Goal: Information Seeking & Learning: Find specific fact

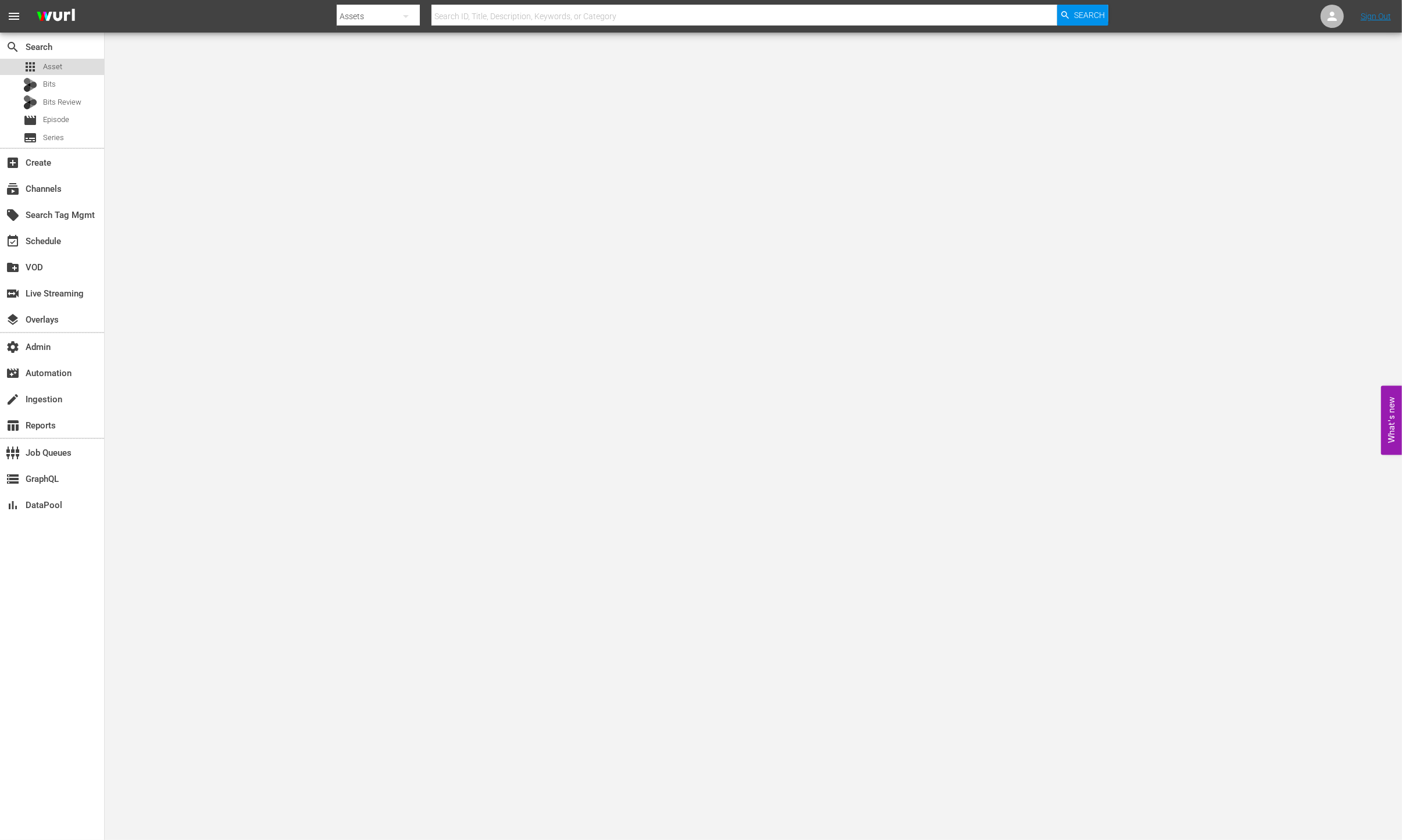
click at [52, 70] on span "Asset" at bounding box center [52, 66] width 19 height 11
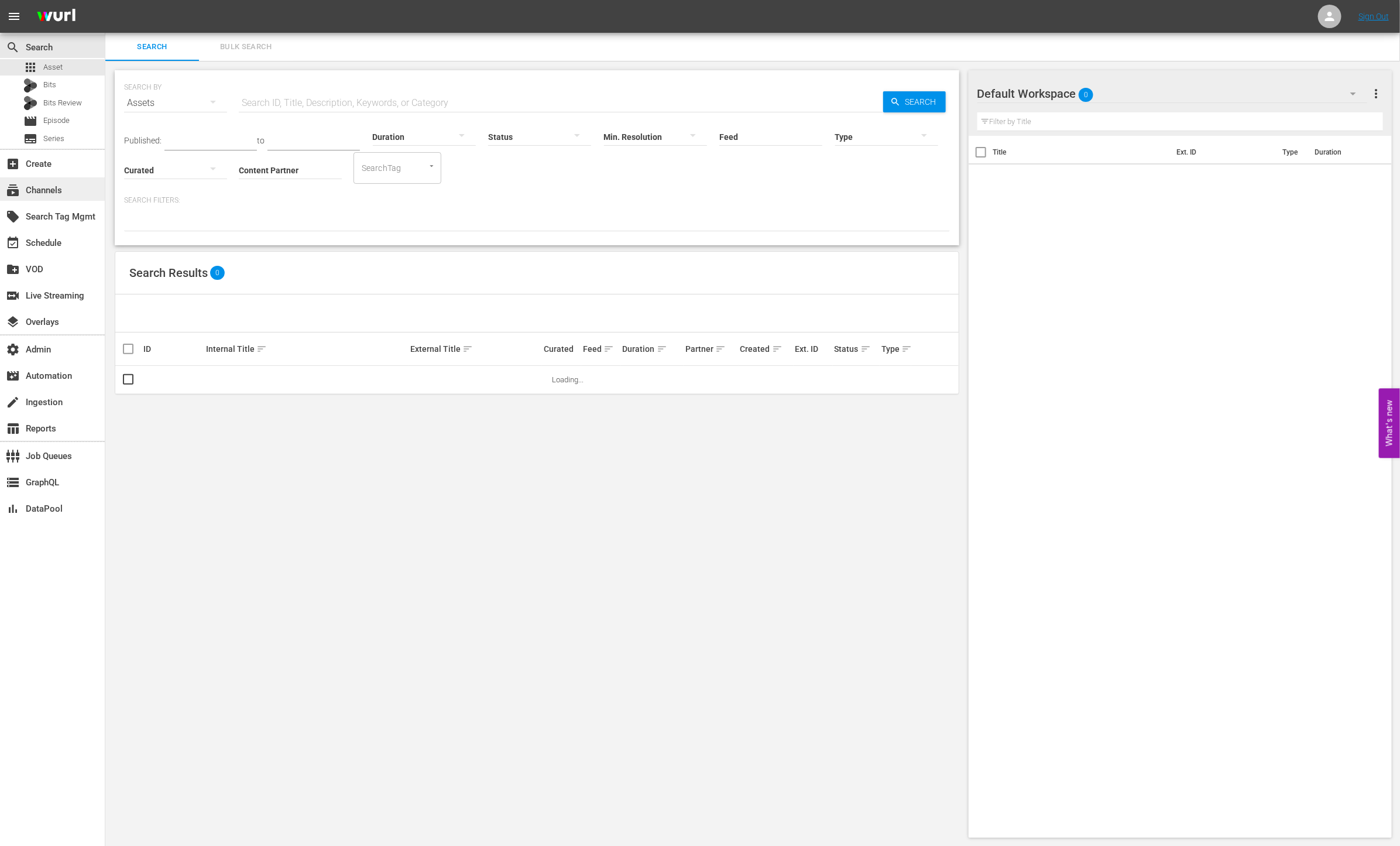
click at [79, 192] on div "subscriptions Channels" at bounding box center [52, 189] width 104 height 24
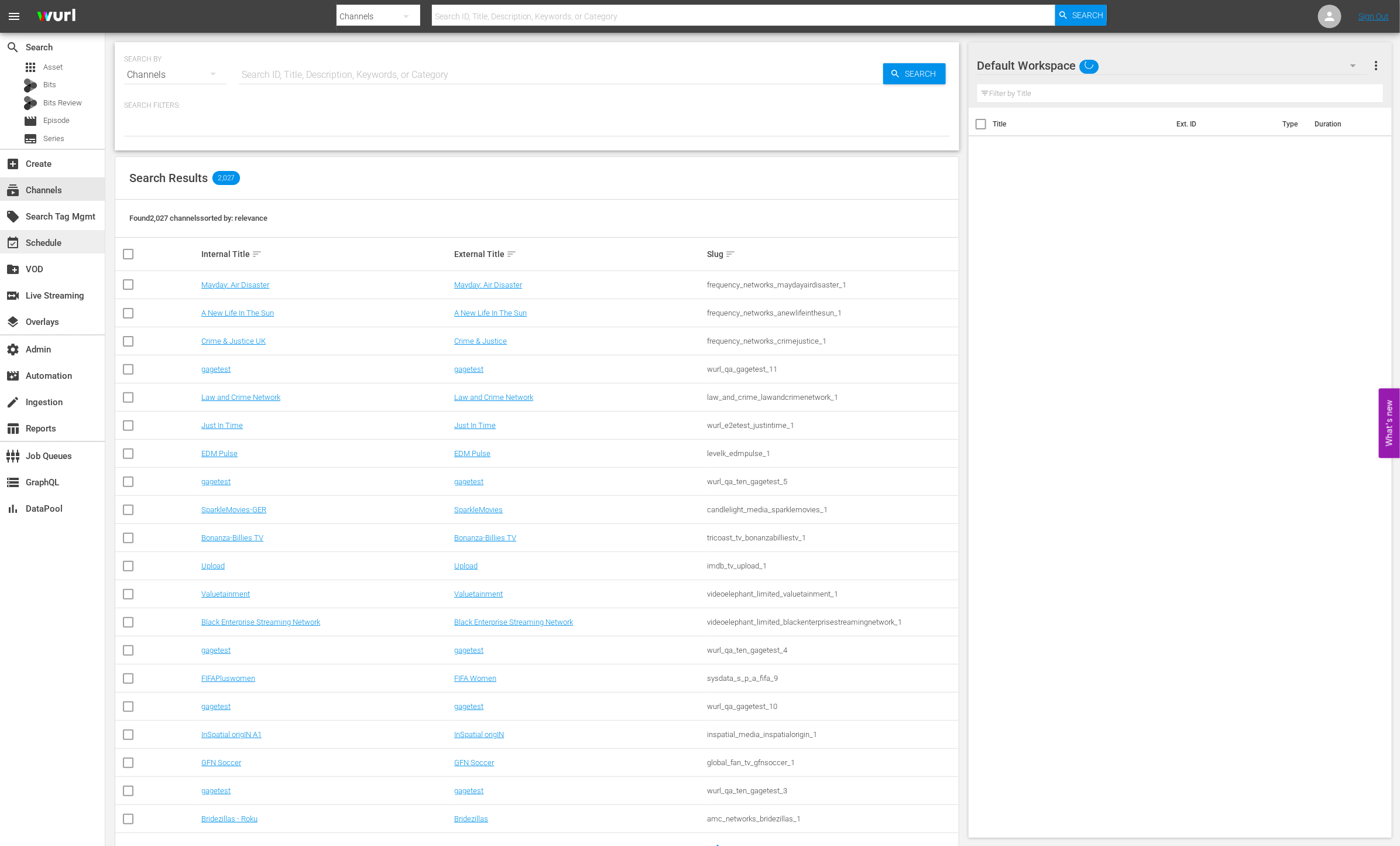
click at [79, 251] on div "event_available Schedule" at bounding box center [52, 241] width 104 height 24
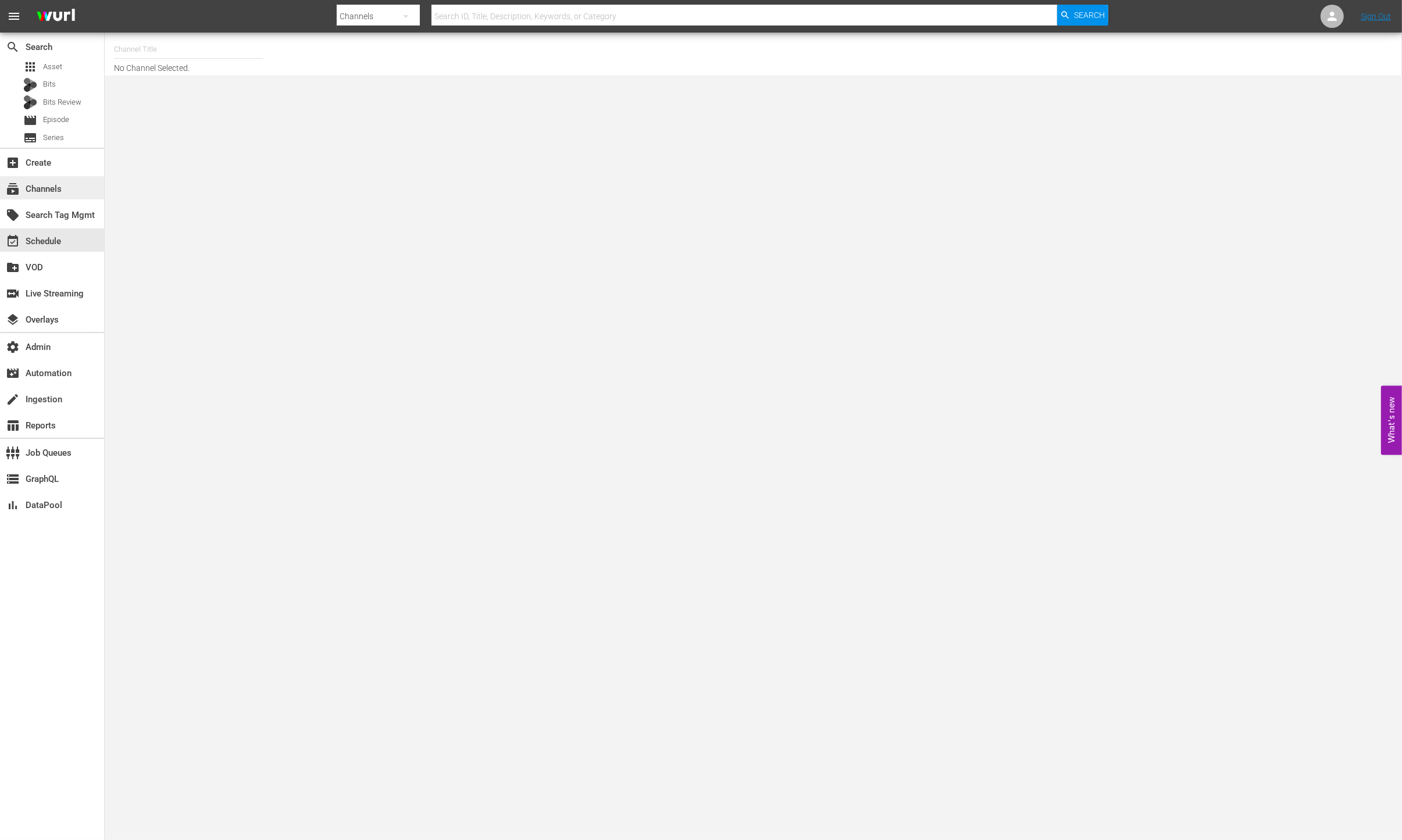
click at [68, 189] on div "subscriptions Channels" at bounding box center [52, 187] width 104 height 23
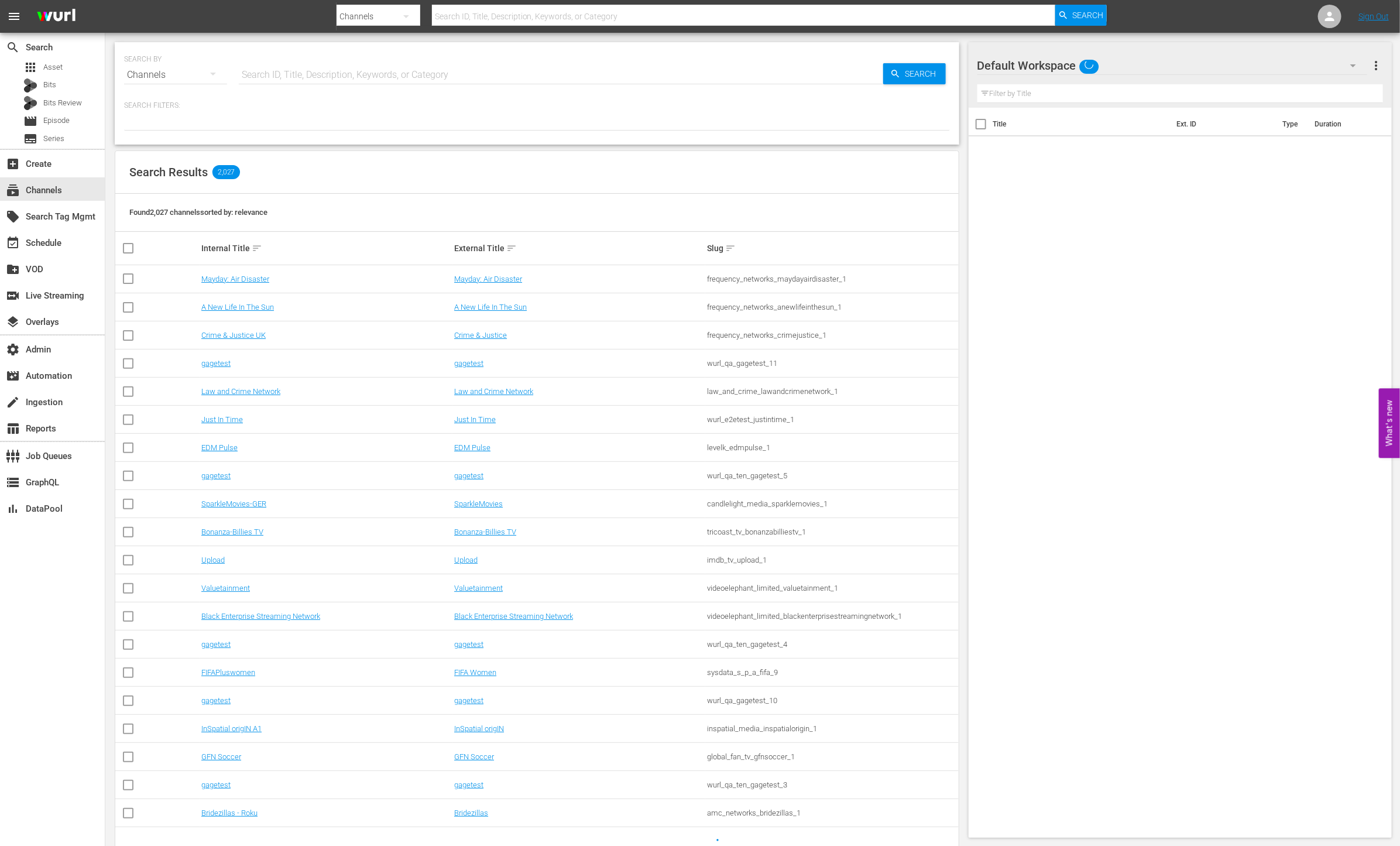
click at [286, 73] on input "text" at bounding box center [561, 75] width 644 height 28
paste input "Terragonia"
type input "Terragonia"
click at [909, 75] on span "Search" at bounding box center [923, 73] width 45 height 21
type input "Terragonia"
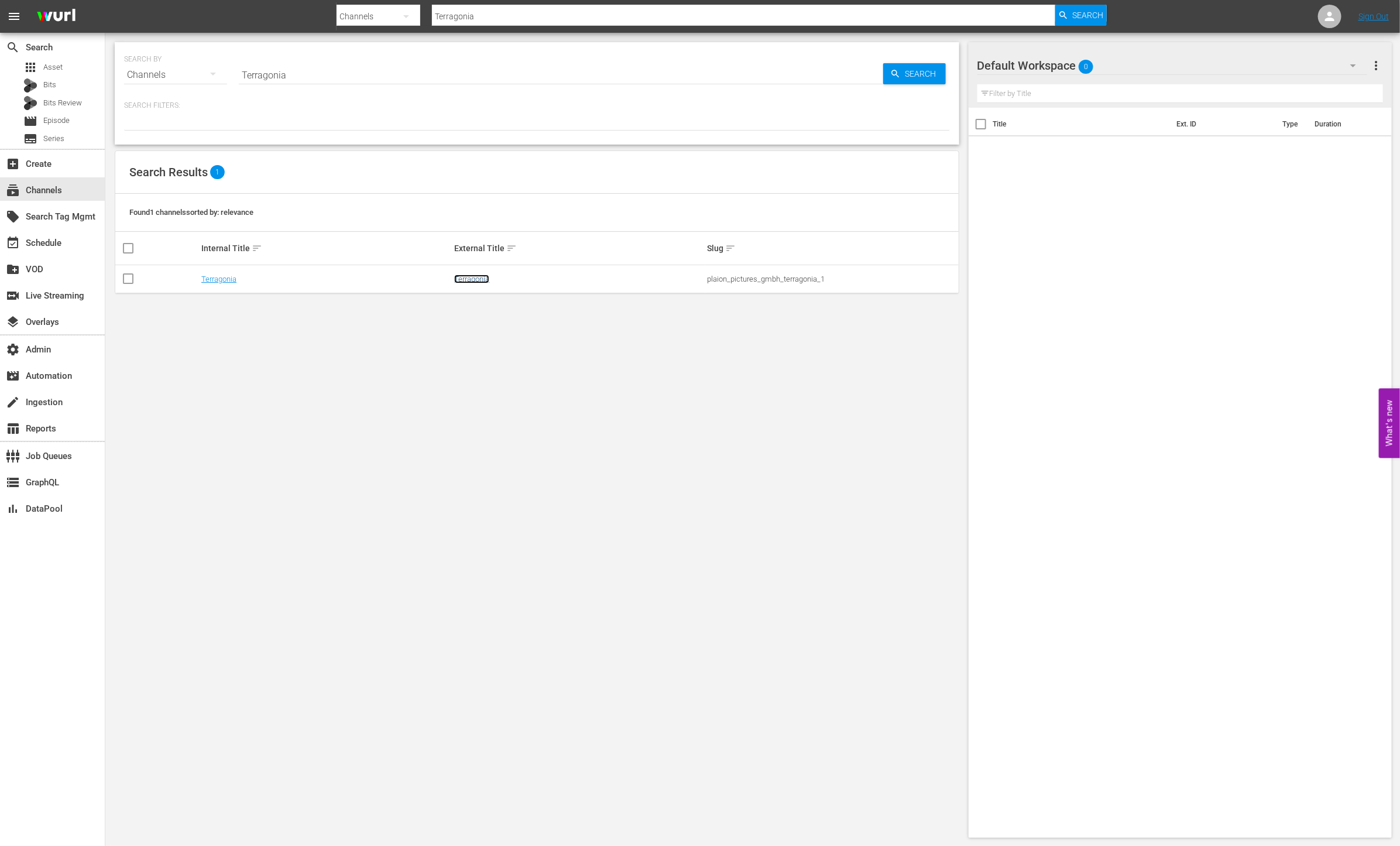
click at [473, 281] on link "Terragonia" at bounding box center [472, 278] width 35 height 9
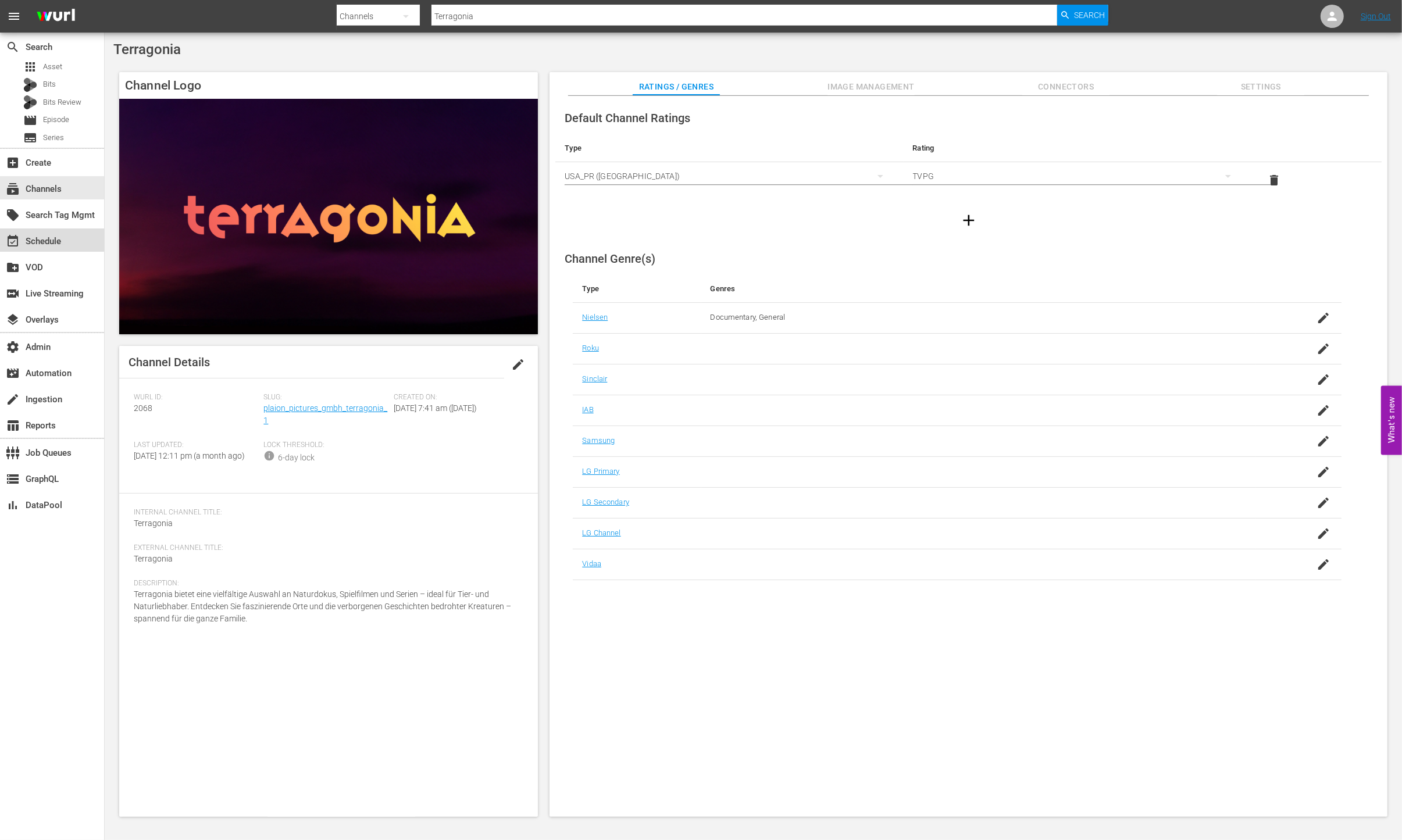
click at [56, 243] on div "event_available Schedule" at bounding box center [32, 240] width 65 height 11
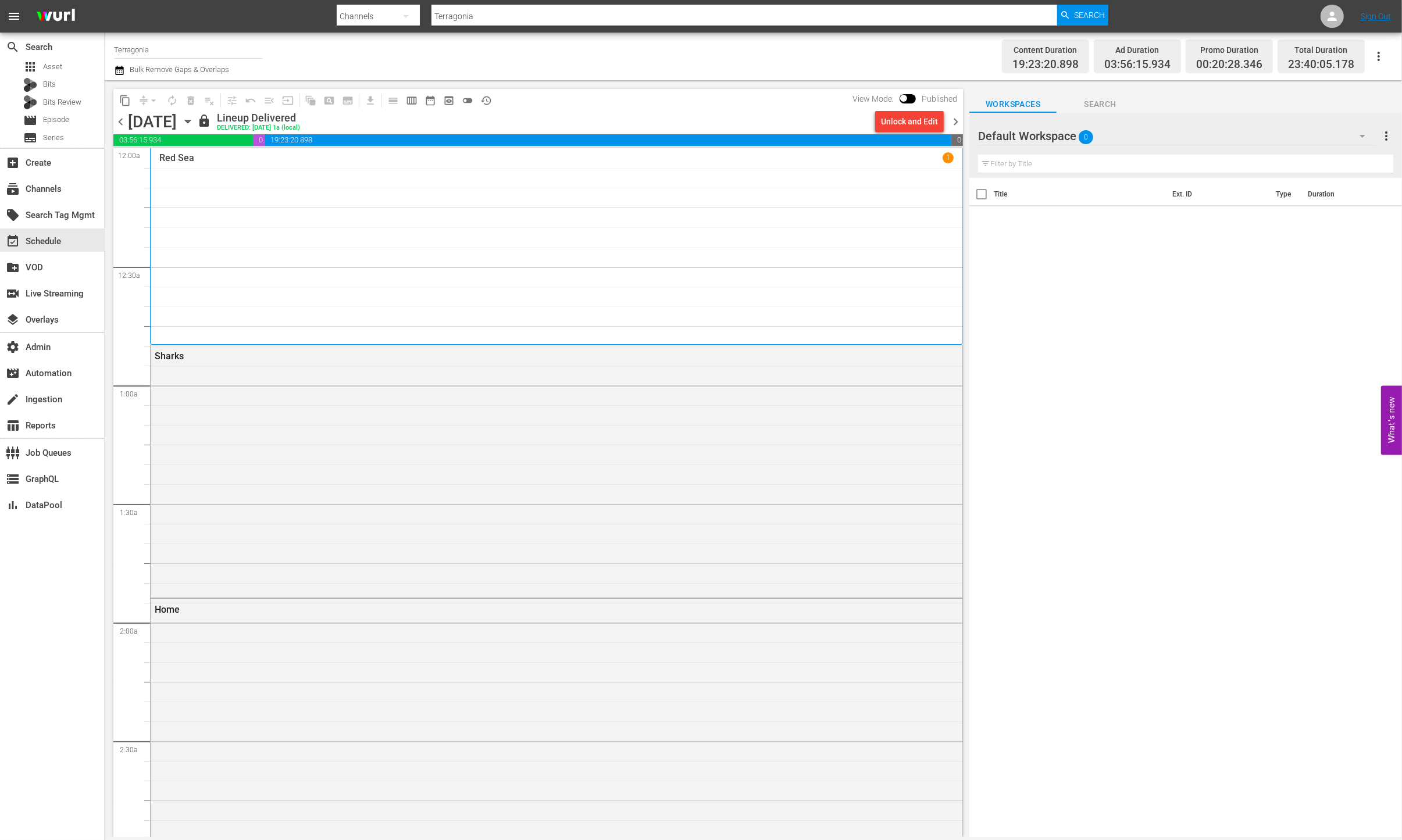
click at [327, 274] on div "Red Sea 1" at bounding box center [556, 246] width 794 height 187
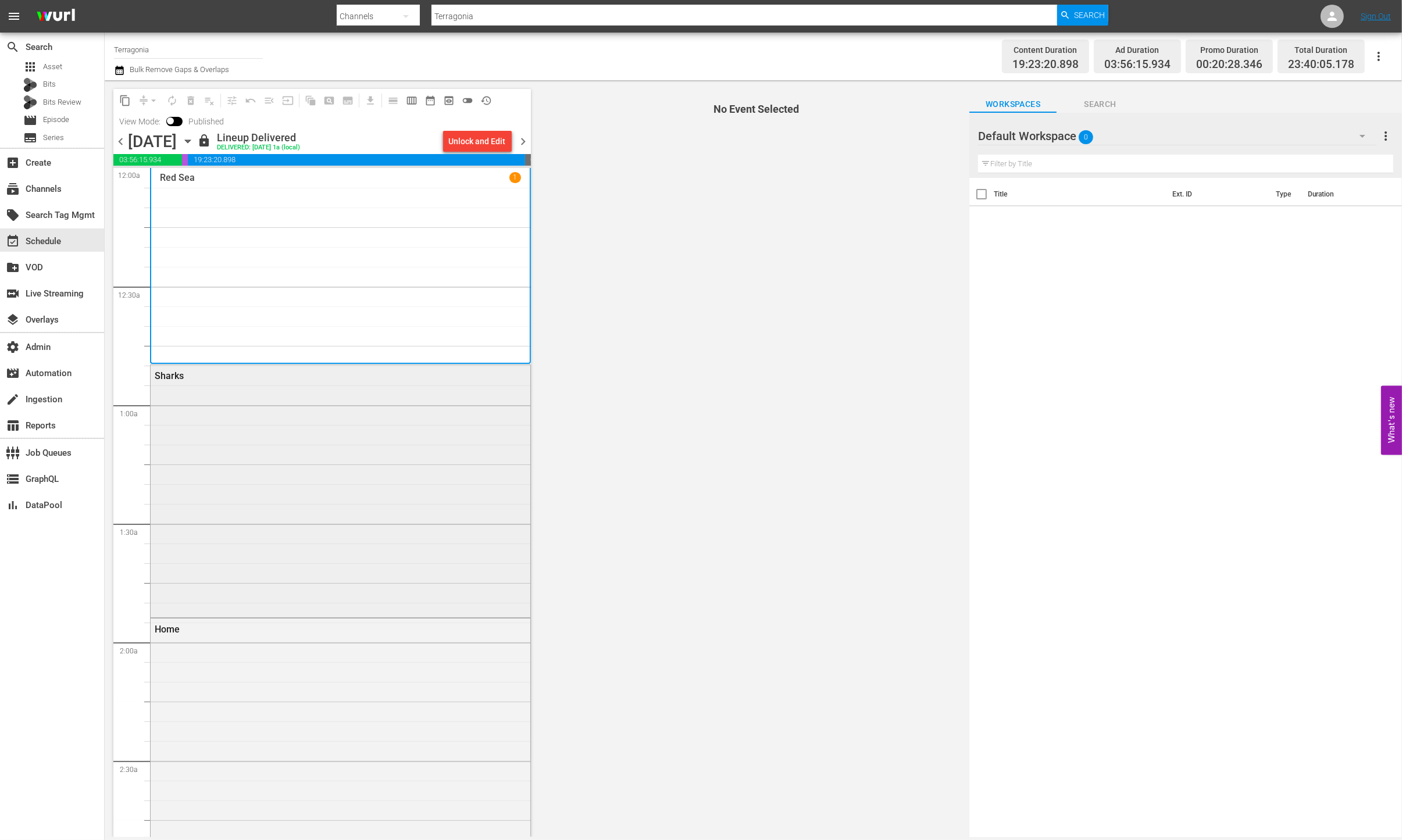
click at [285, 433] on div "Sharks" at bounding box center [340, 490] width 380 height 250
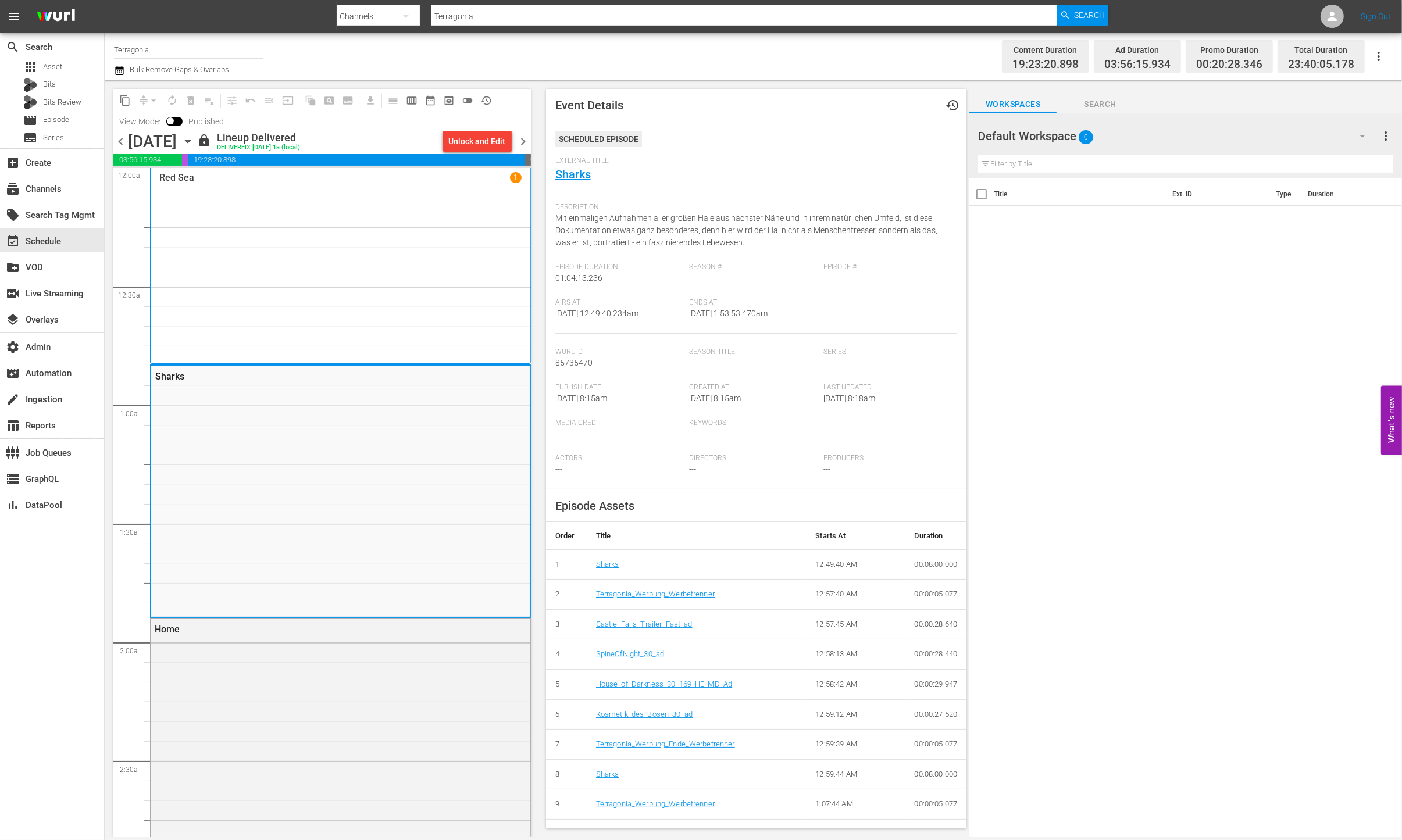
scroll to position [266, 0]
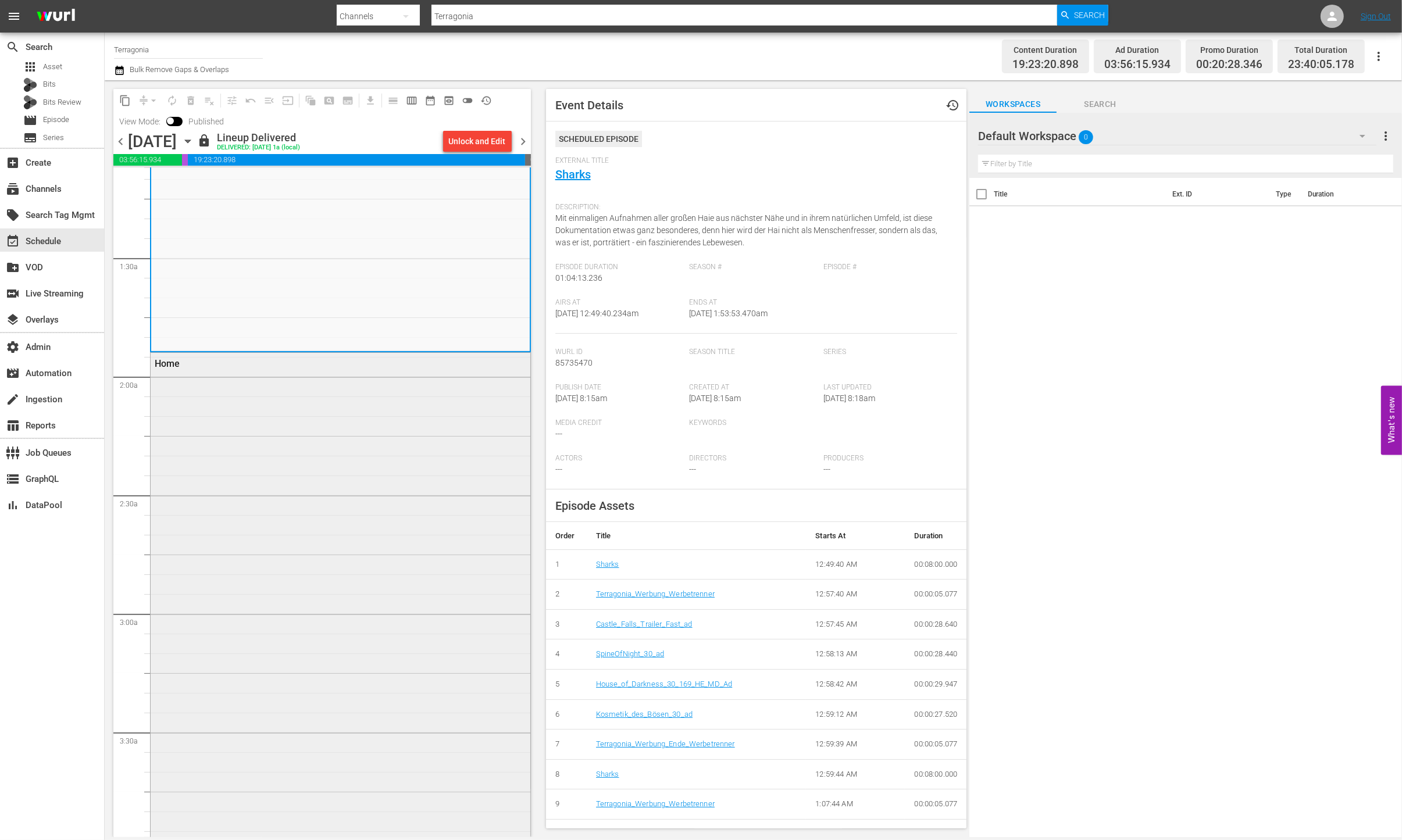
click at [285, 431] on div "Home" at bounding box center [340, 637] width 380 height 568
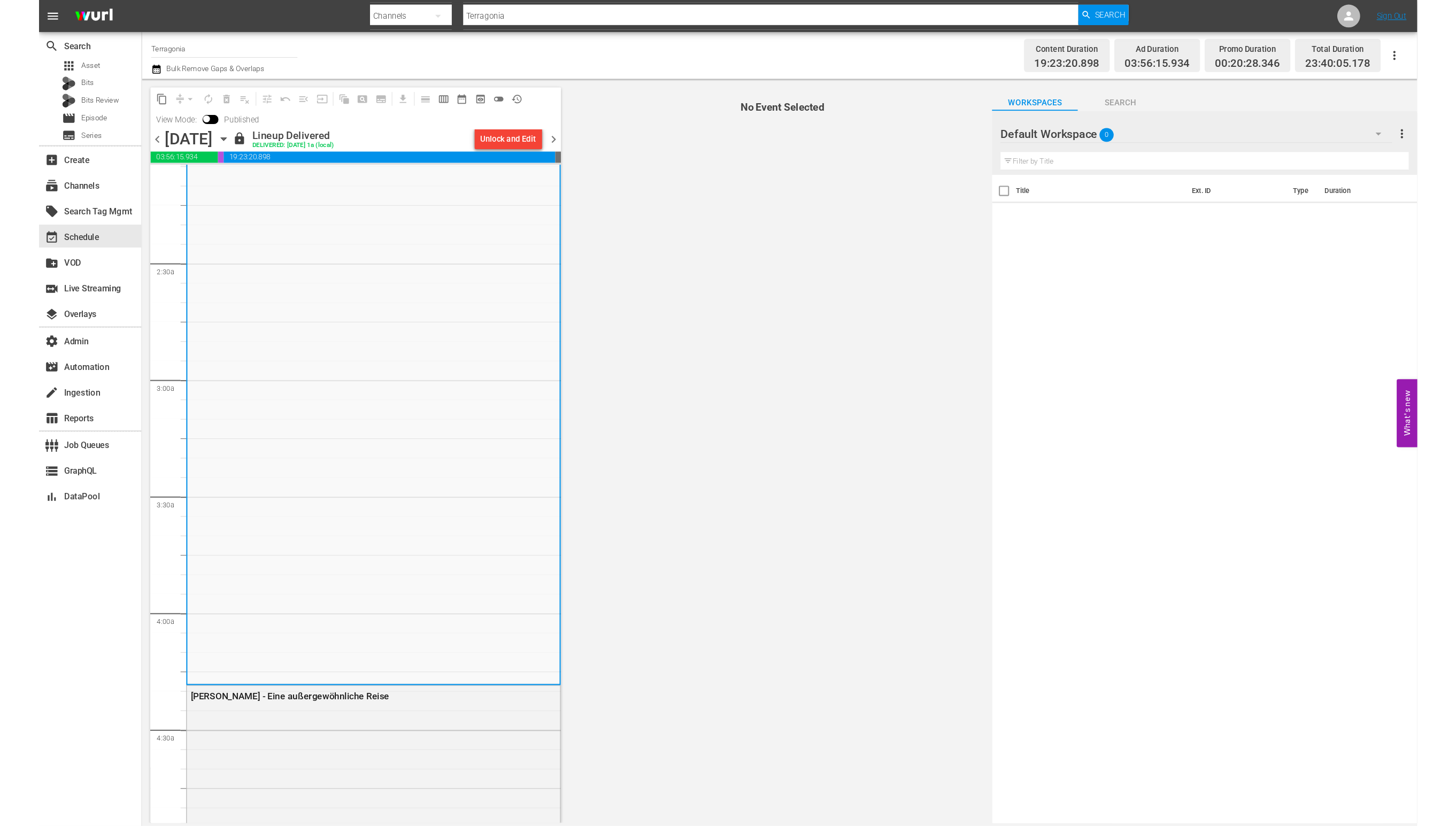
scroll to position [606, 0]
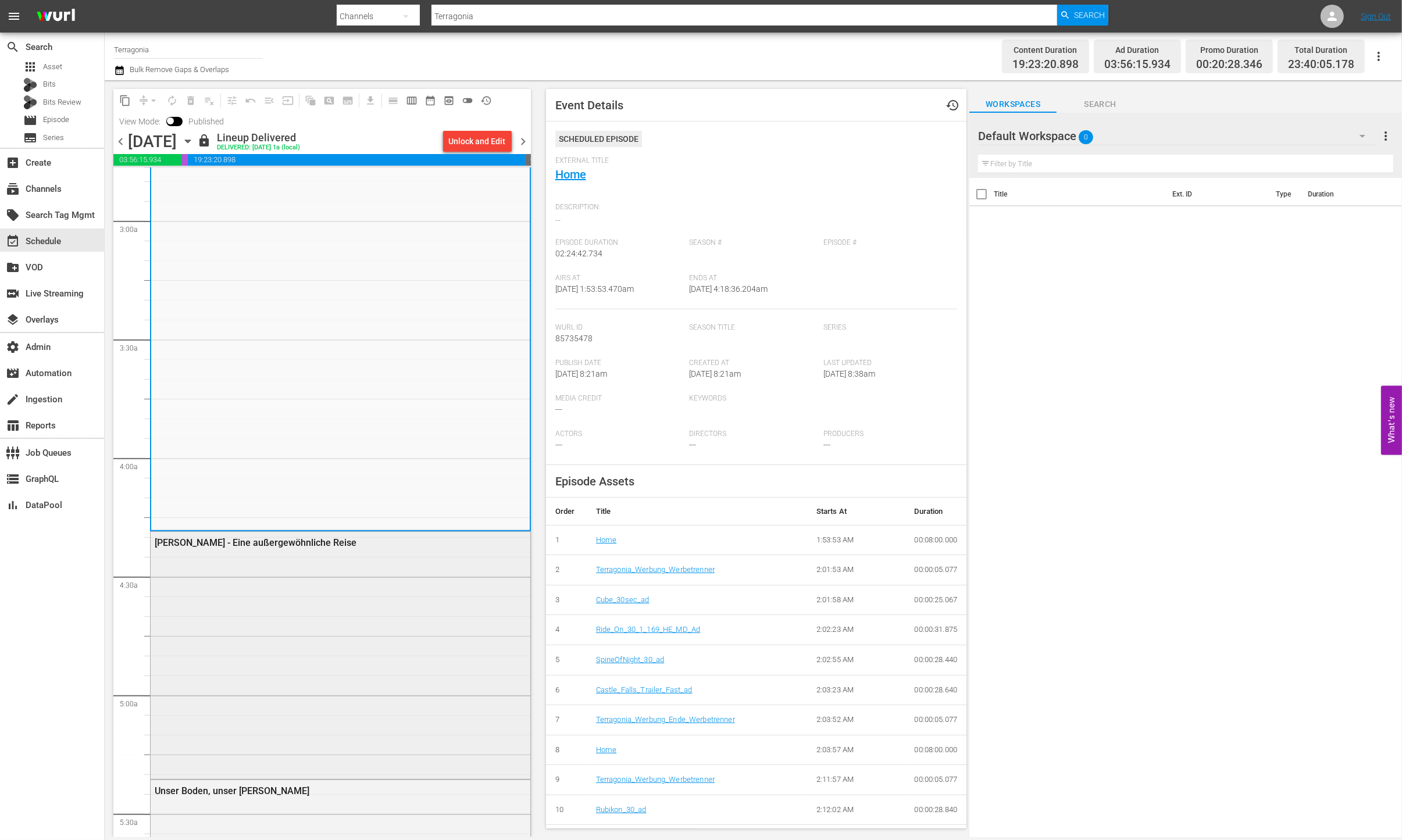
click at [291, 569] on div "Wildes Afrika - Eine außergewöhnliche Reise" at bounding box center [340, 655] width 380 height 245
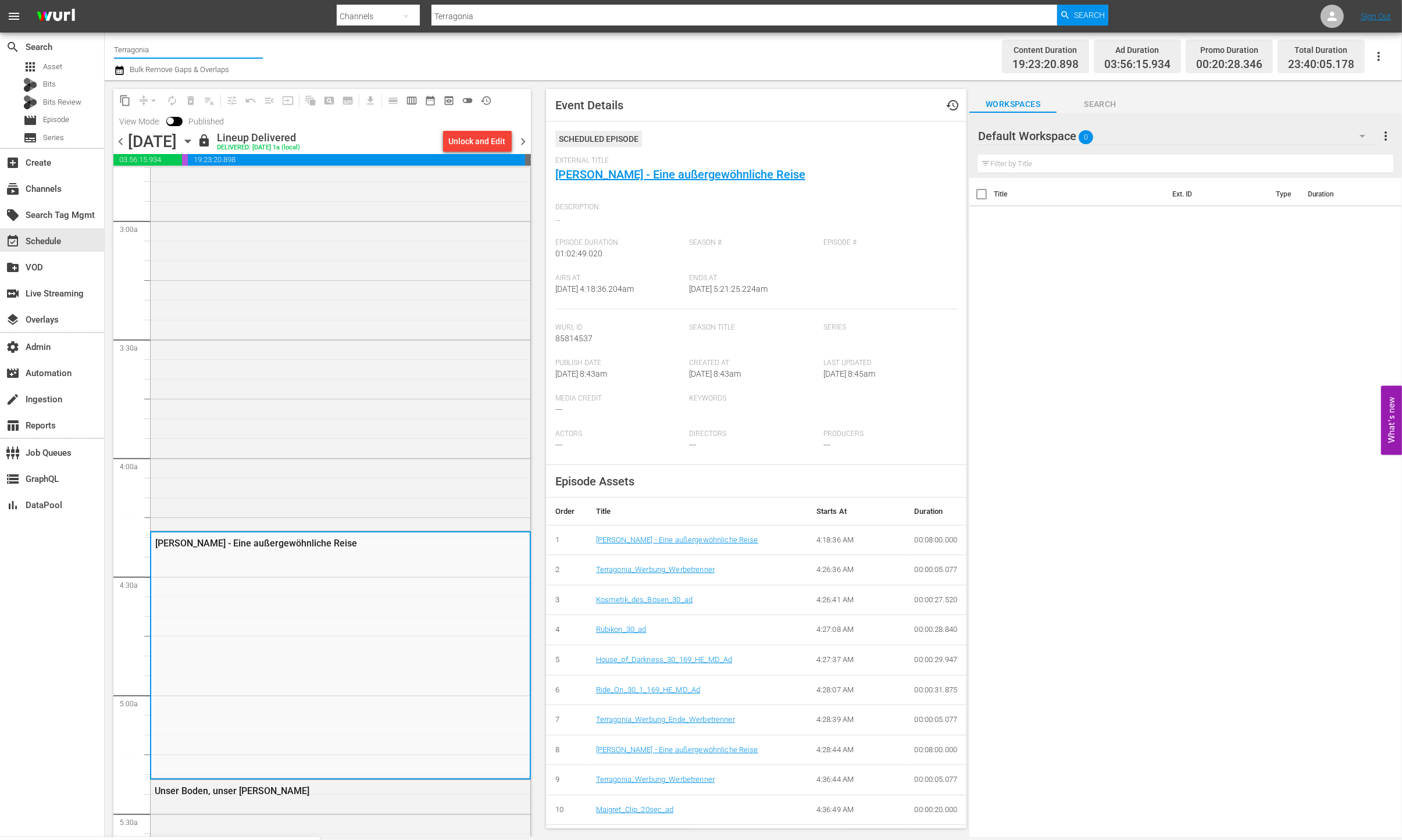
click at [187, 47] on input "Terragonia" at bounding box center [188, 50] width 149 height 28
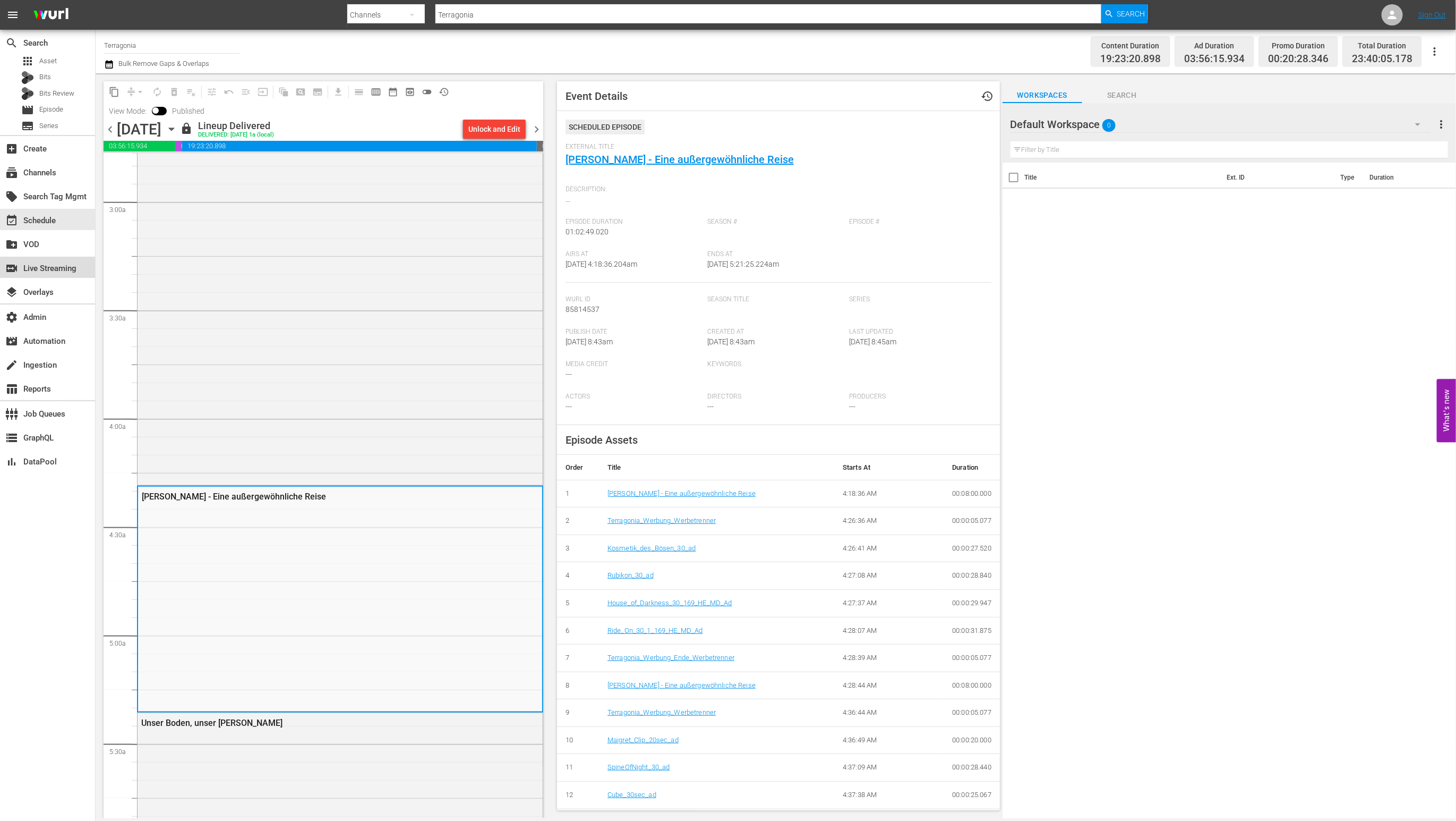
click at [59, 269] on div "switch_video Live Streaming" at bounding box center [29, 267] width 59 height 10
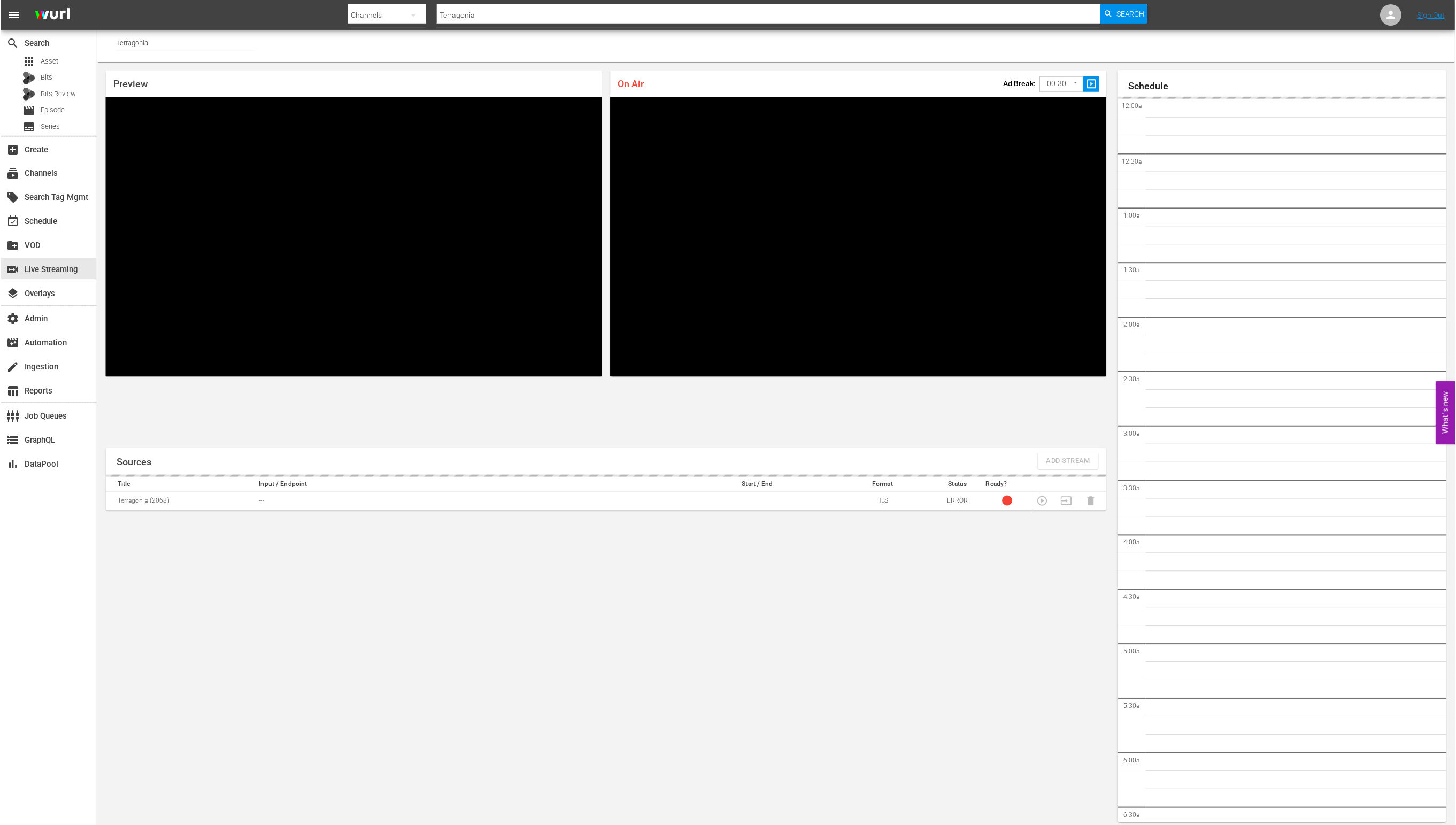
scroll to position [6, 0]
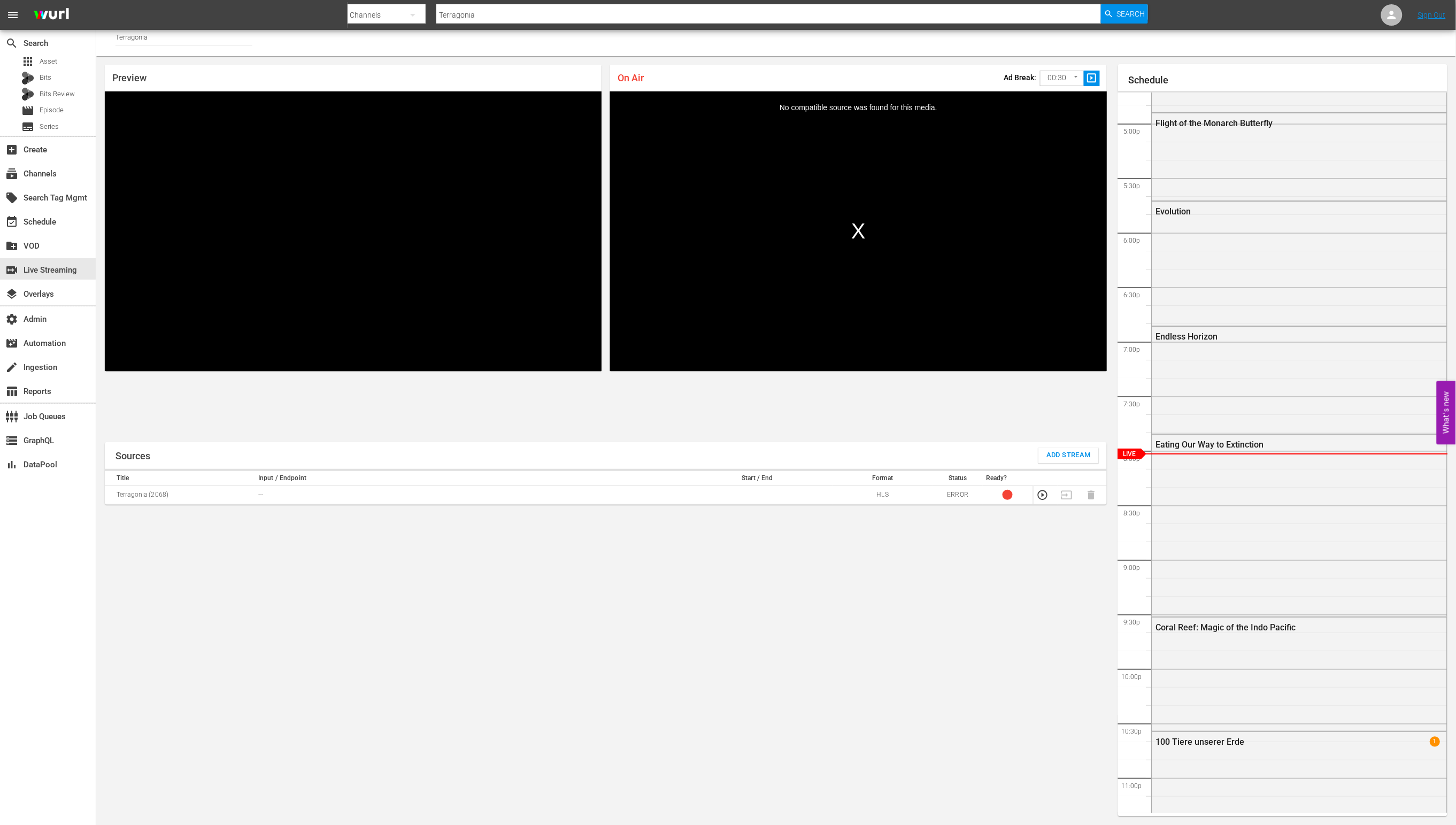
click at [344, 112] on video "Video Player" at bounding box center [353, 231] width 497 height 280
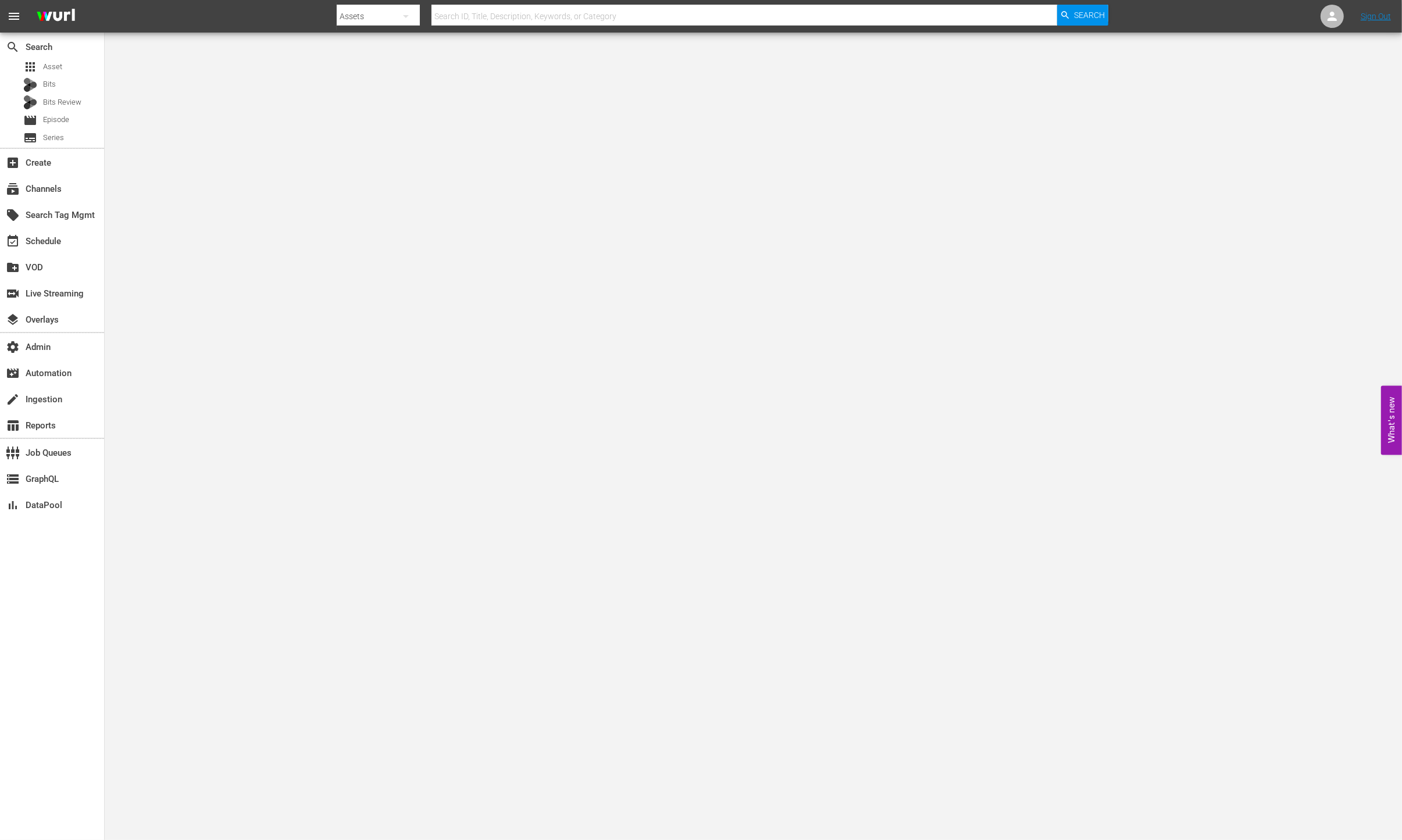
click at [489, 254] on body "menu Search By Assets Search ID, Title, Description, Keywords, or Category Sear…" at bounding box center [701, 420] width 1402 height 840
click at [66, 420] on div "table_chart Reports" at bounding box center [52, 424] width 104 height 23
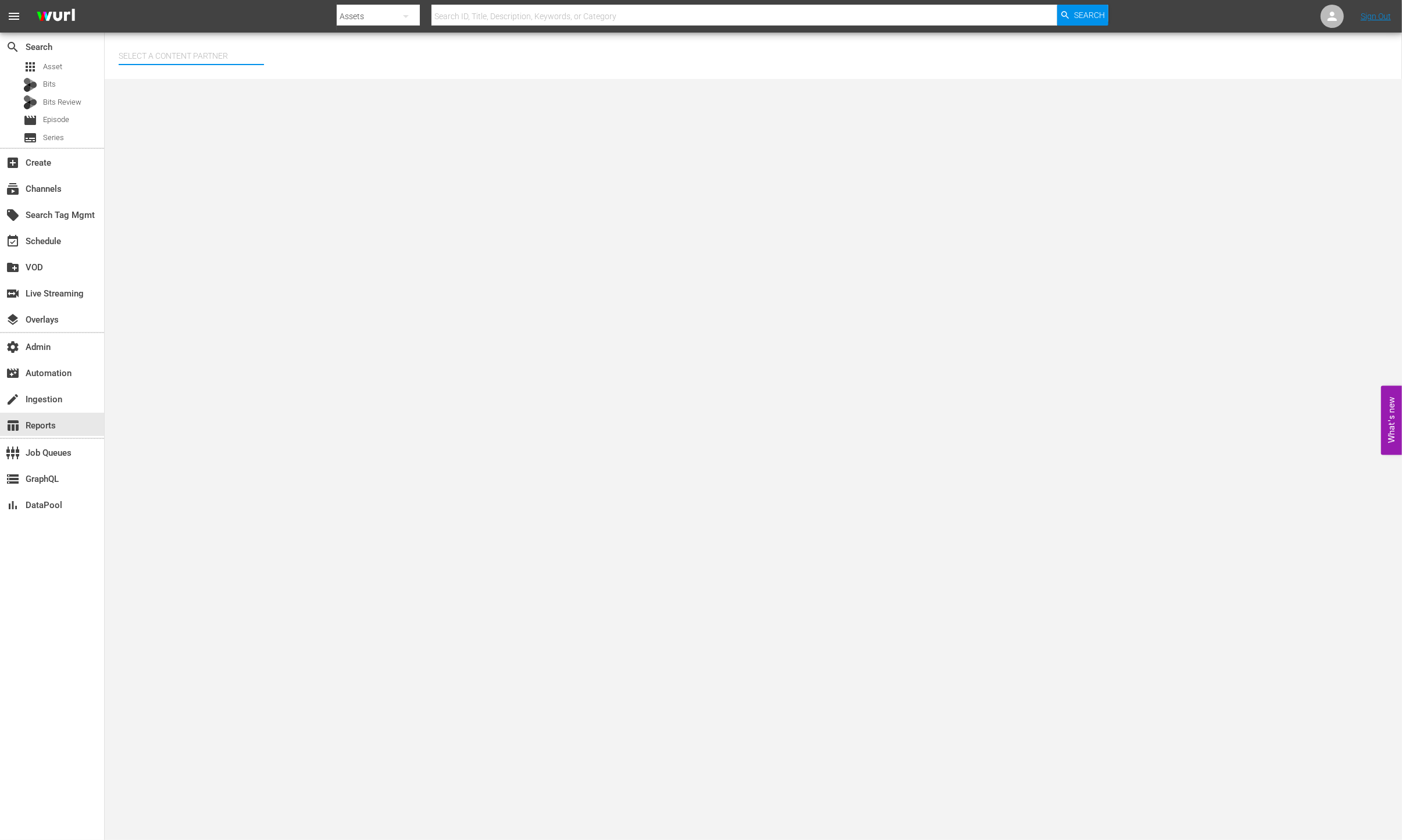
click at [163, 44] on input "text" at bounding box center [191, 56] width 145 height 28
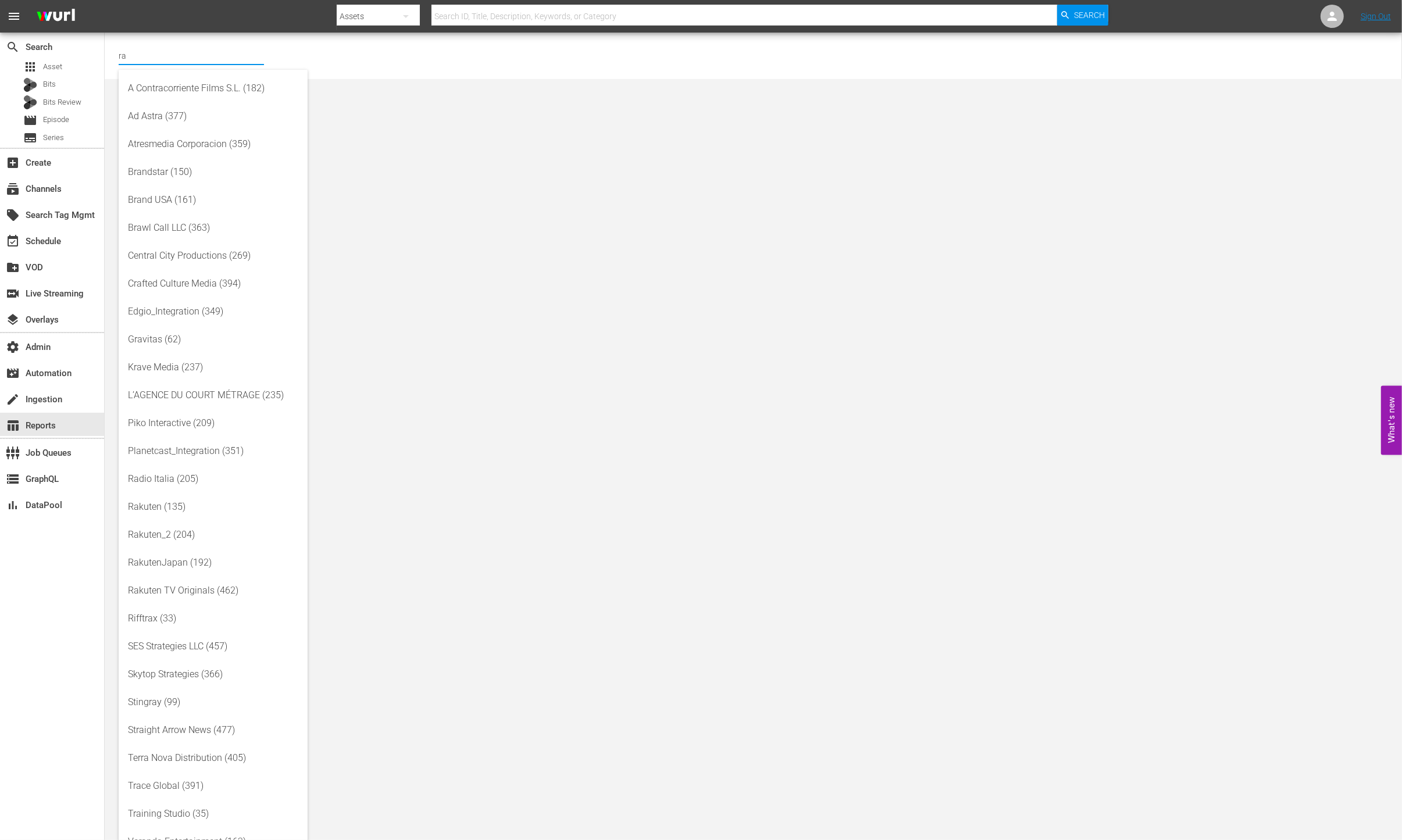
type input "r"
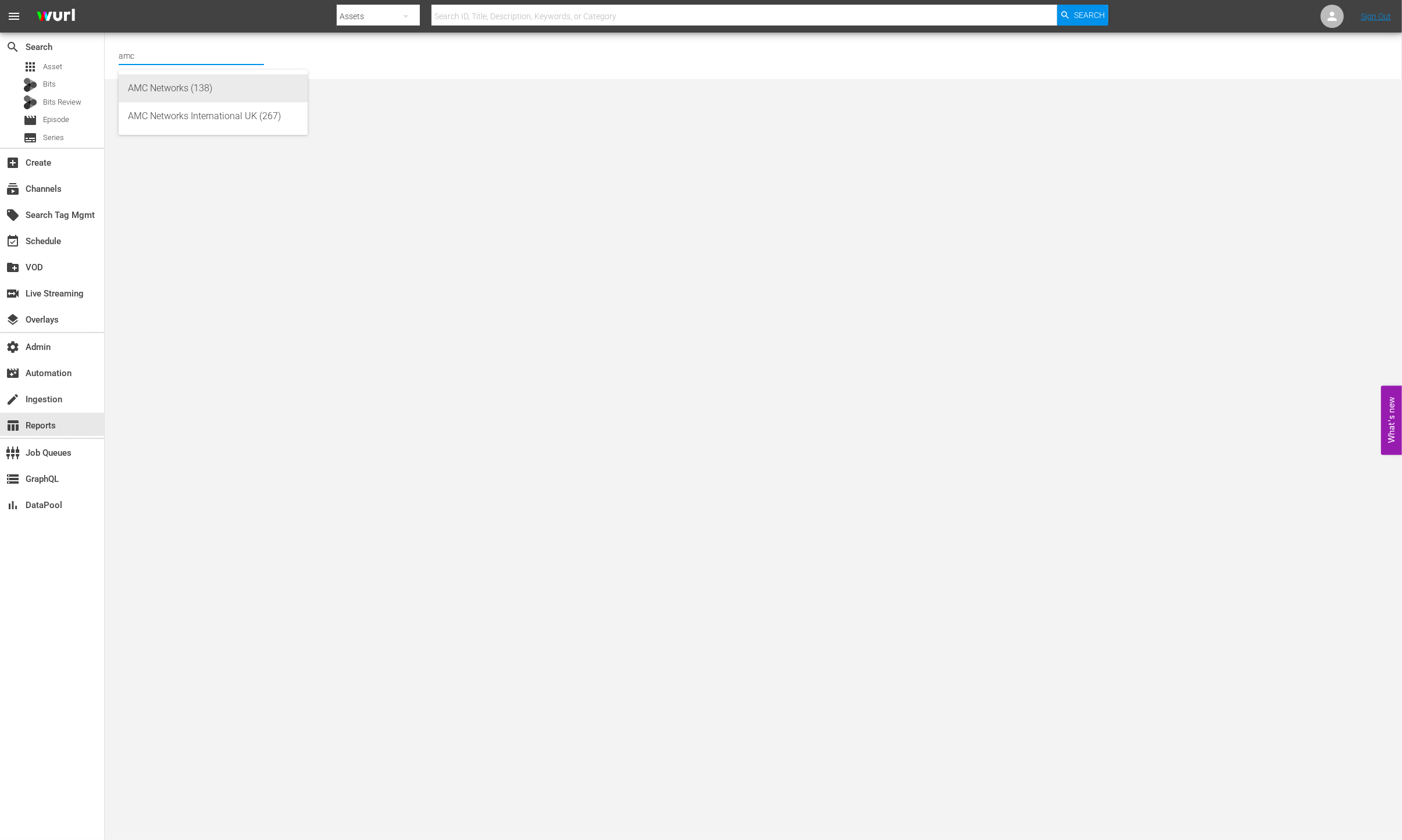
click at [195, 93] on div "AMC Networks (138)" at bounding box center [213, 88] width 170 height 28
type input "AMC Networks (138)"
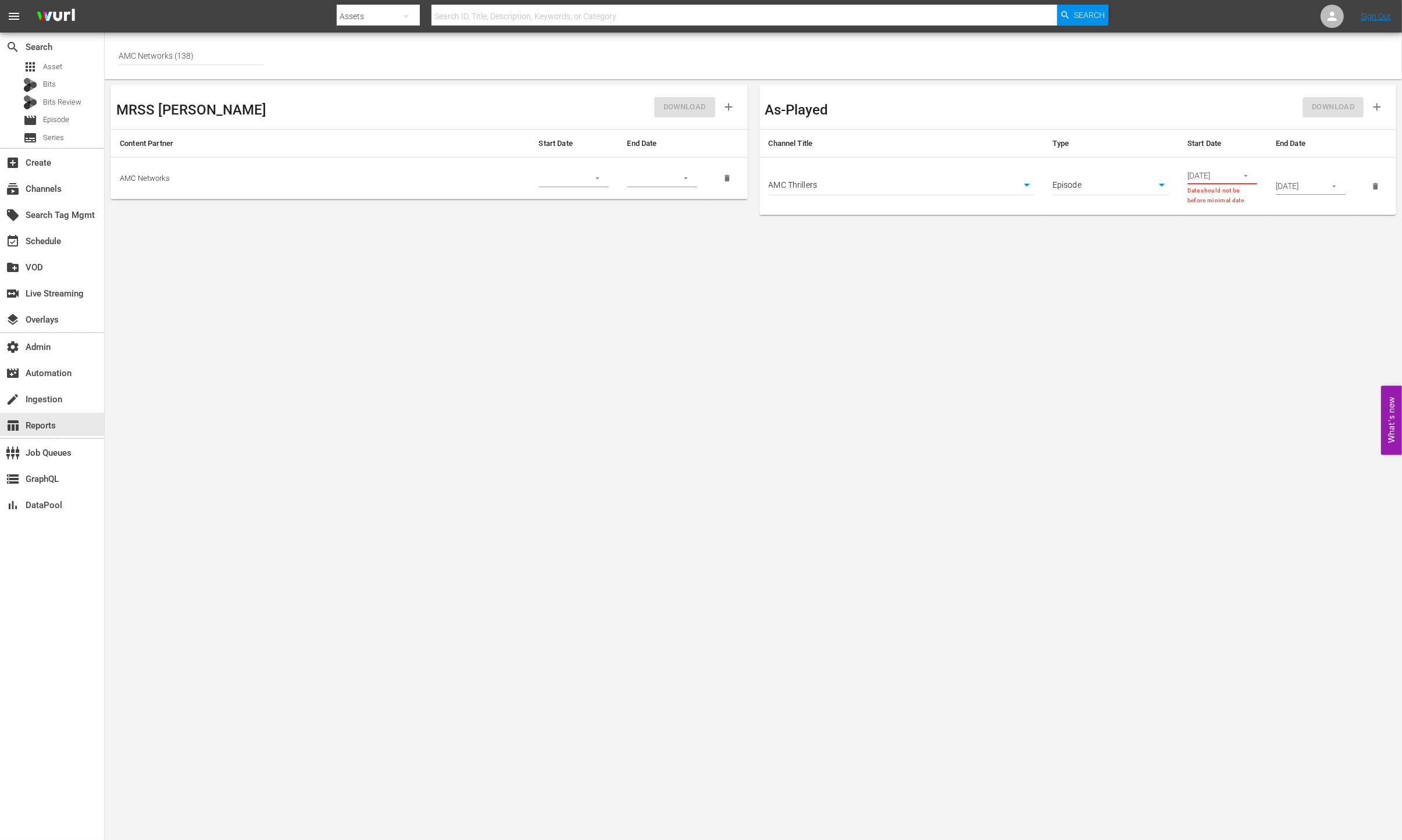
click at [1155, 182] on body "menu Search By Assets Search ID, Title, Description, Keywords, or Category Sear…" at bounding box center [701, 420] width 1402 height 840
drag, startPoint x: 1120, startPoint y: 261, endPoint x: 1147, endPoint y: 244, distance: 31.9
click at [1120, 260] on div at bounding box center [701, 420] width 1402 height 840
click at [1246, 175] on icon "button" at bounding box center [1245, 175] width 9 height 9
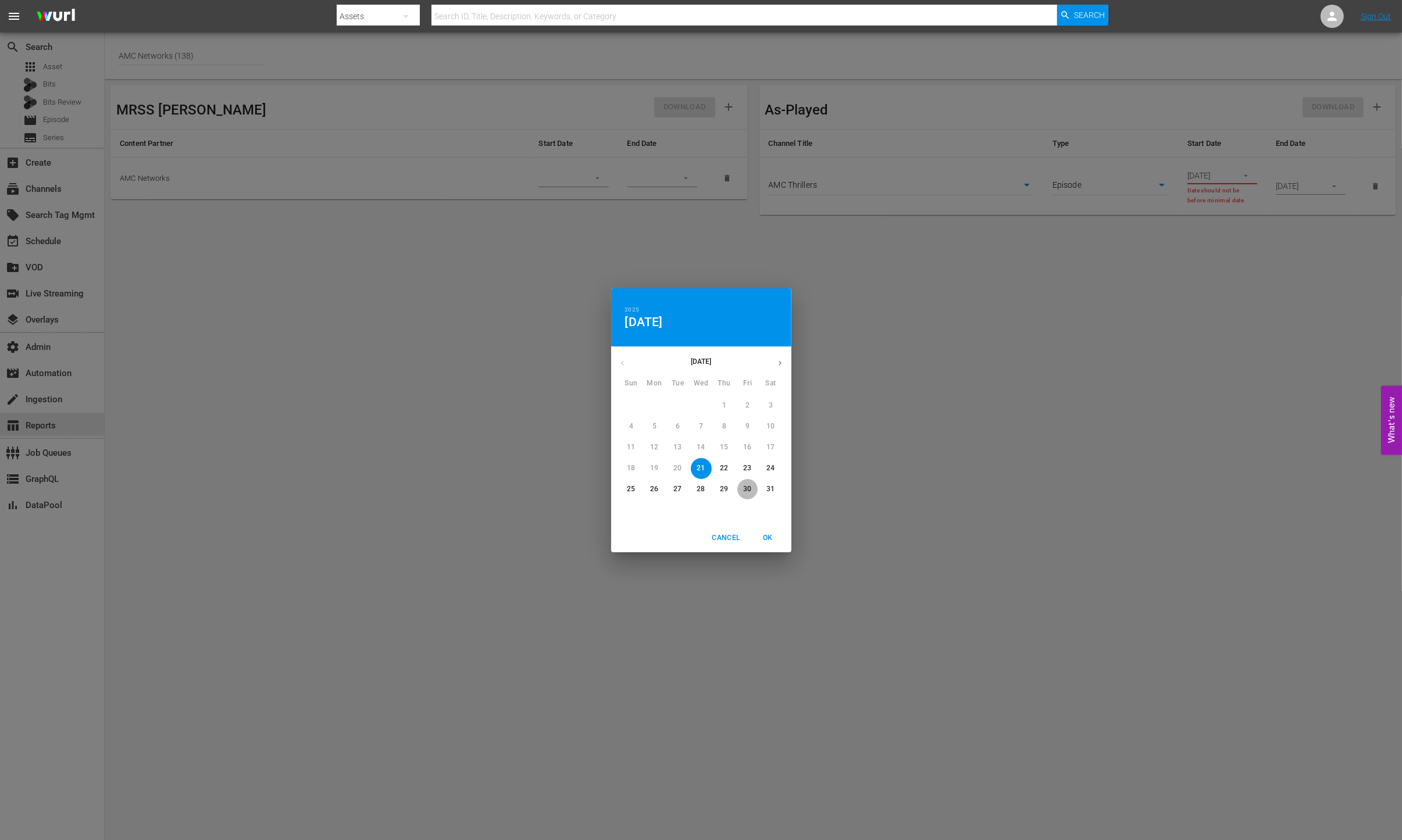
click at [747, 489] on p "30" at bounding box center [747, 489] width 8 height 10
click at [767, 537] on span "OK" at bounding box center [768, 538] width 28 height 12
type input "05/30/2025"
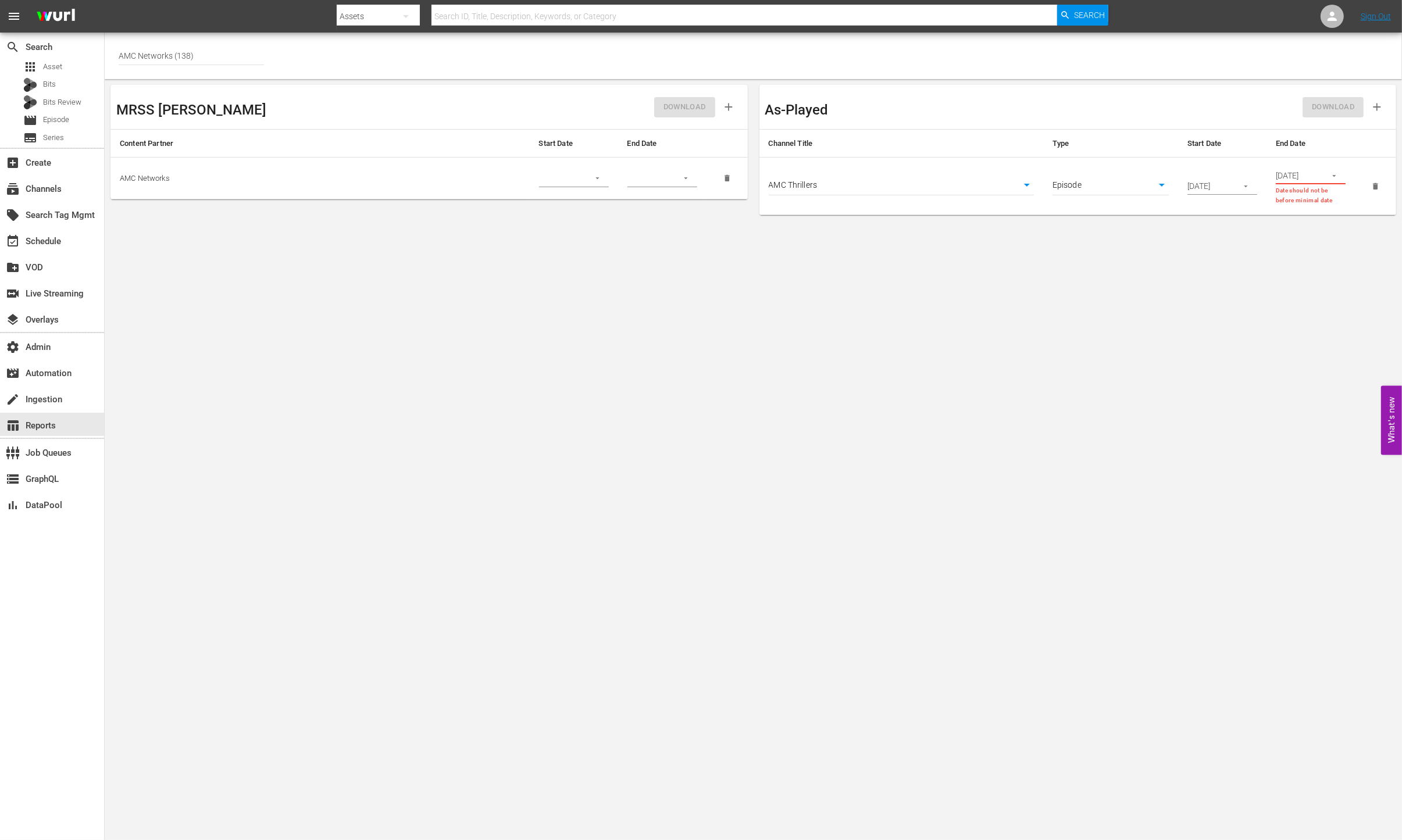
click at [1298, 177] on input "03/31/2025" at bounding box center [1296, 175] width 42 height 17
click at [1336, 175] on icon "button" at bounding box center [1334, 175] width 9 height 9
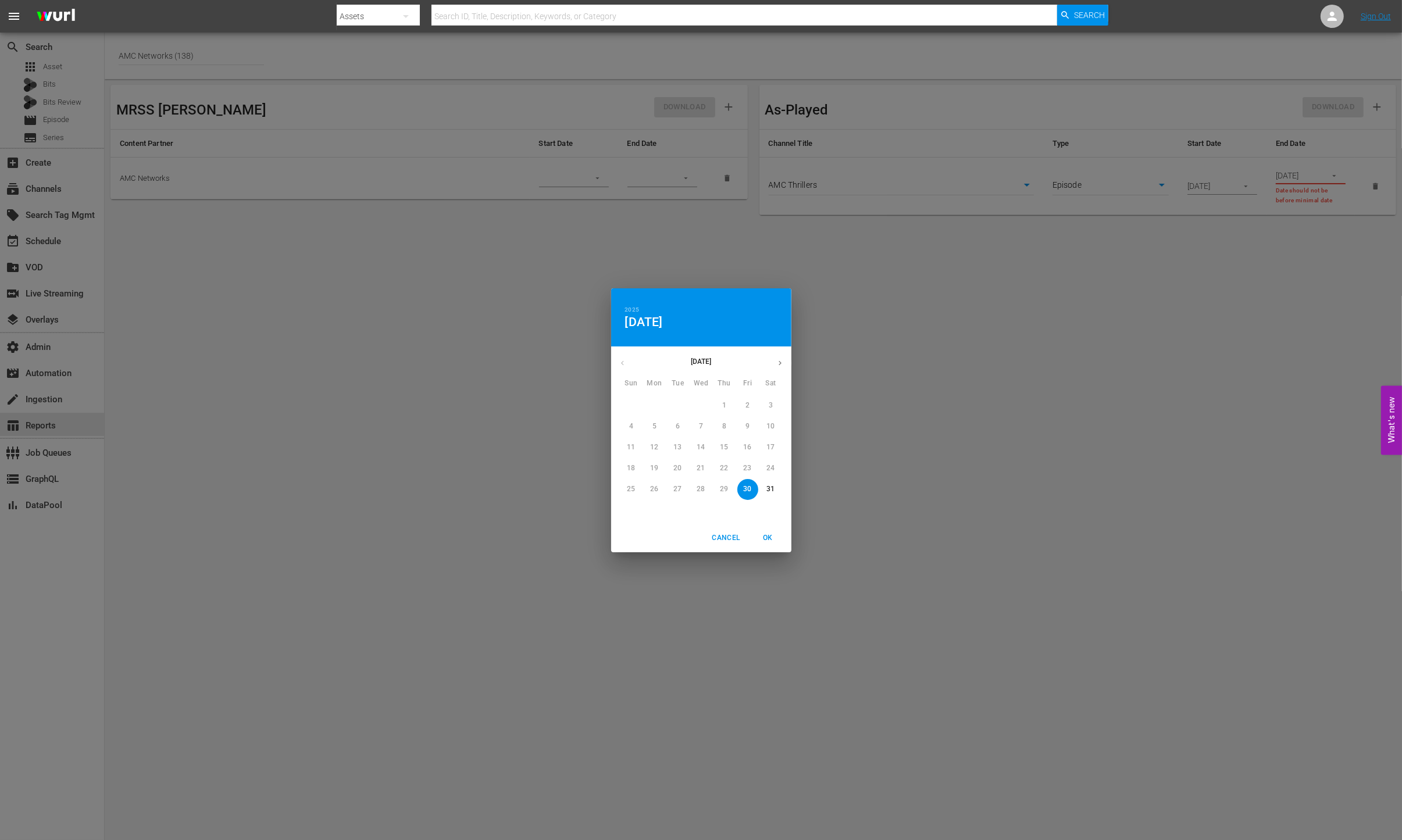
click at [624, 361] on div "May 2025" at bounding box center [701, 363] width 180 height 23
click at [621, 364] on div "May 2025" at bounding box center [701, 363] width 180 height 23
click at [780, 361] on icon "button" at bounding box center [779, 363] width 9 height 9
click at [625, 363] on icon "button" at bounding box center [622, 363] width 9 height 9
click at [751, 489] on p "30" at bounding box center [747, 489] width 8 height 10
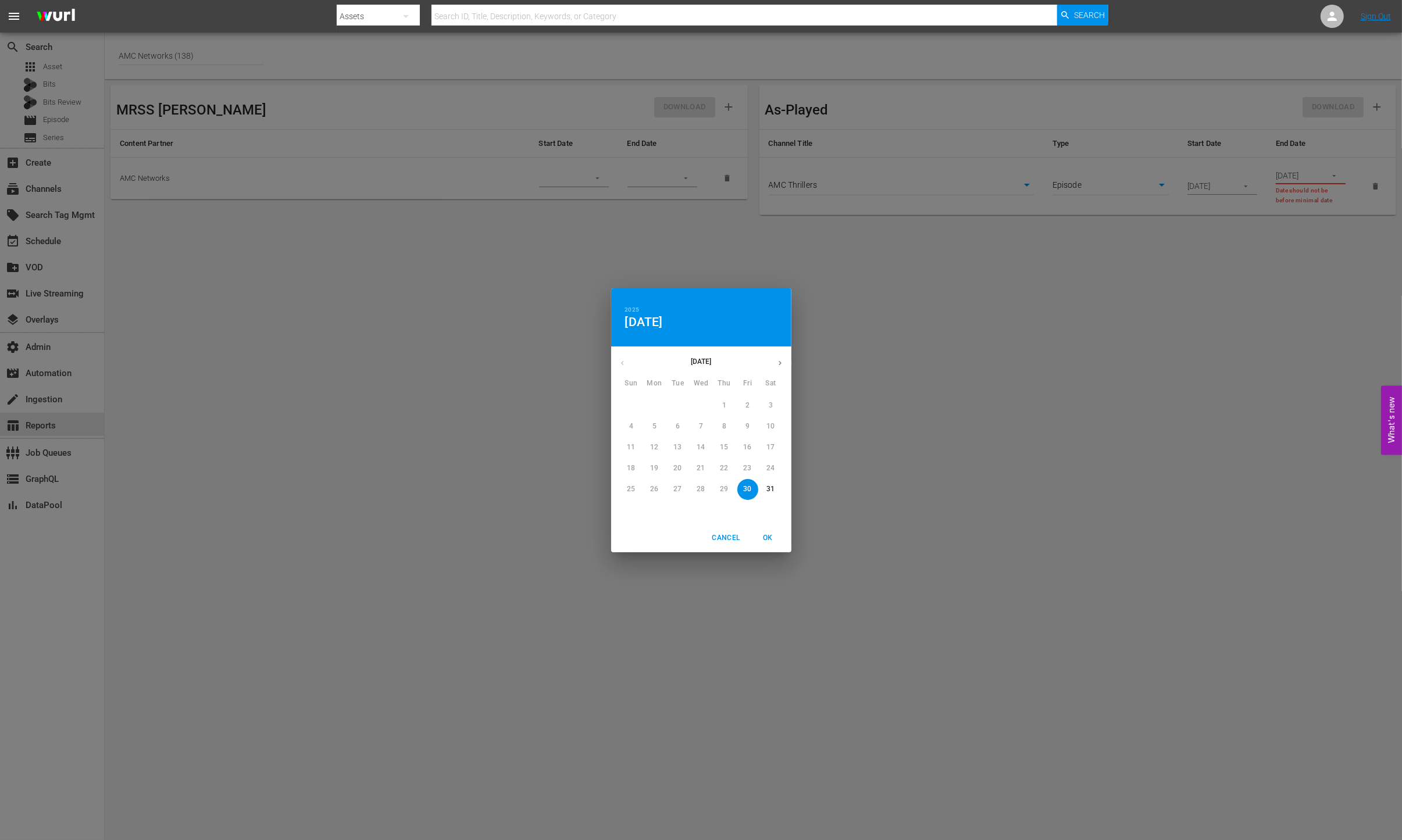
click at [768, 538] on span "OK" at bounding box center [768, 538] width 28 height 12
type input "05/30/2025"
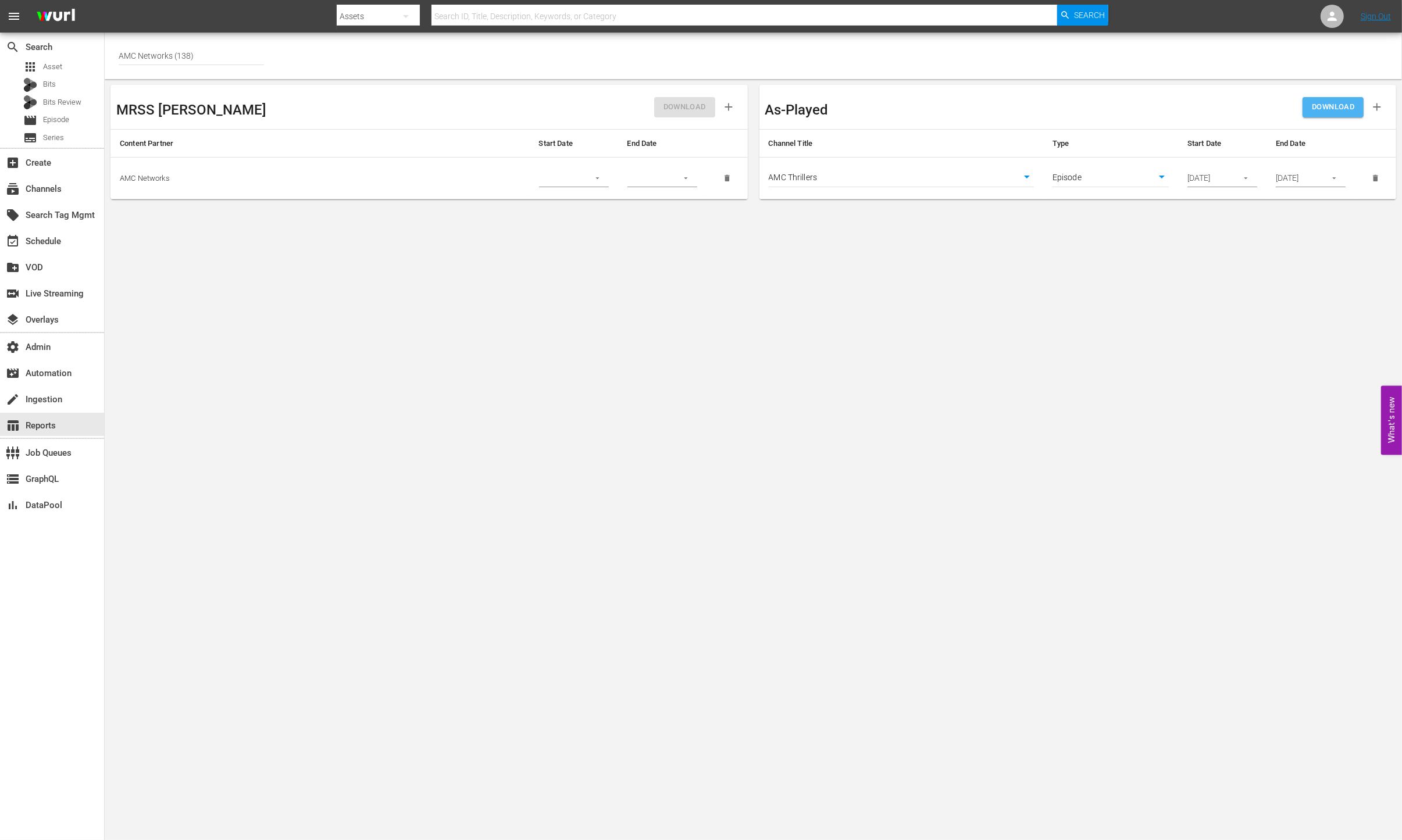
click at [1322, 110] on span "DOWNLOAD" at bounding box center [1332, 107] width 42 height 13
click at [1096, 183] on body "menu Search By Assets Search ID, Title, Description, Keywords, or Category Sear…" at bounding box center [701, 420] width 1402 height 840
click at [1093, 161] on li "Asset" at bounding box center [1111, 159] width 116 height 19
type input "asset"
click at [1323, 109] on span "DOWNLOAD" at bounding box center [1332, 107] width 42 height 13
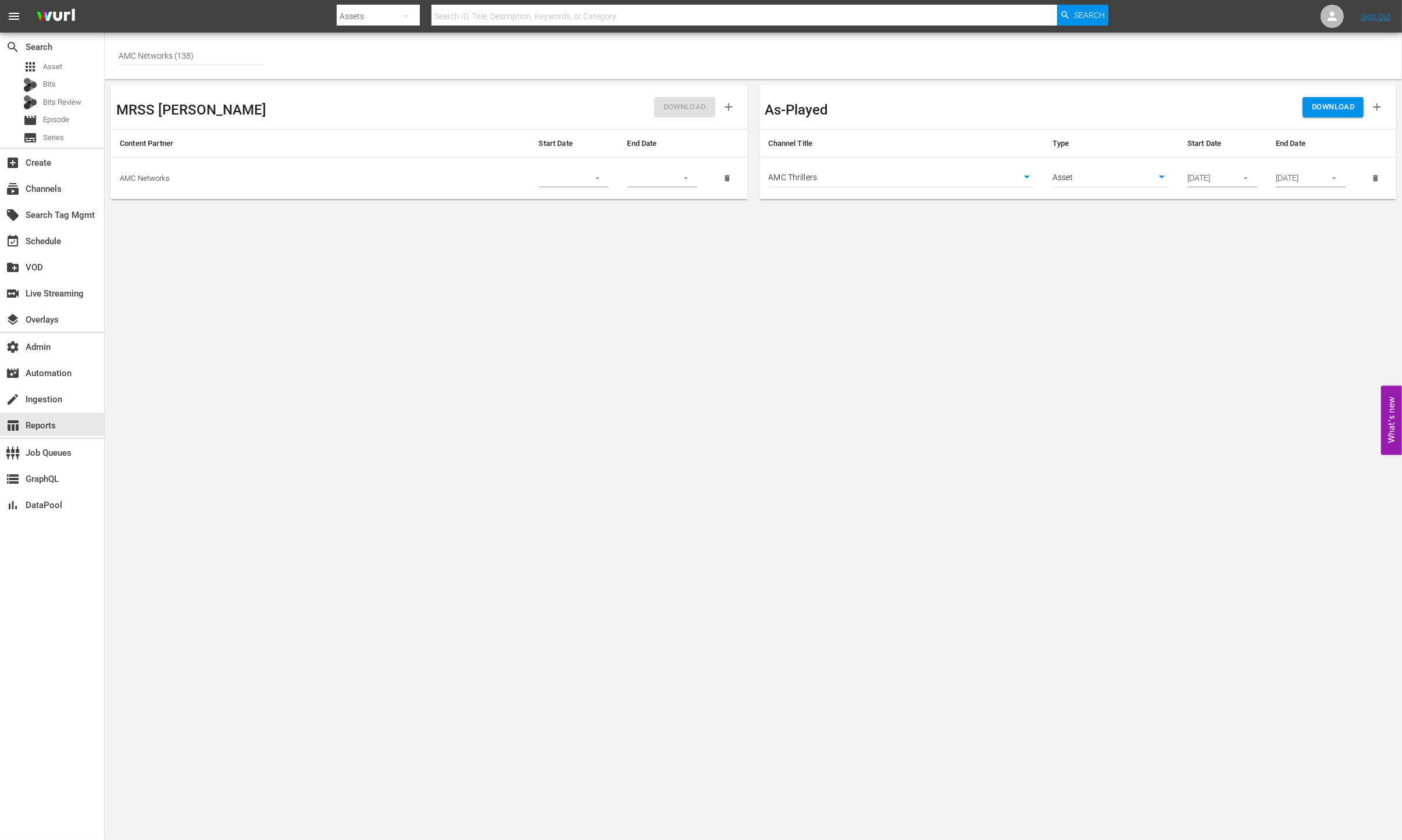
drag, startPoint x: 676, startPoint y: 60, endPoint x: 522, endPoint y: 1, distance: 164.9
click at [658, 55] on div "SELECT A CONTENT PARTNER AMC Networks (138)" at bounding box center [753, 56] width 1269 height 28
click at [982, 47] on div "SELECT A CONTENT PARTNER AMC Networks (138)" at bounding box center [753, 56] width 1269 height 28
drag, startPoint x: 1146, startPoint y: 53, endPoint x: 1155, endPoint y: 52, distance: 9.1
click at [1146, 53] on div "SELECT A CONTENT PARTNER AMC Networks (138)" at bounding box center [753, 56] width 1269 height 28
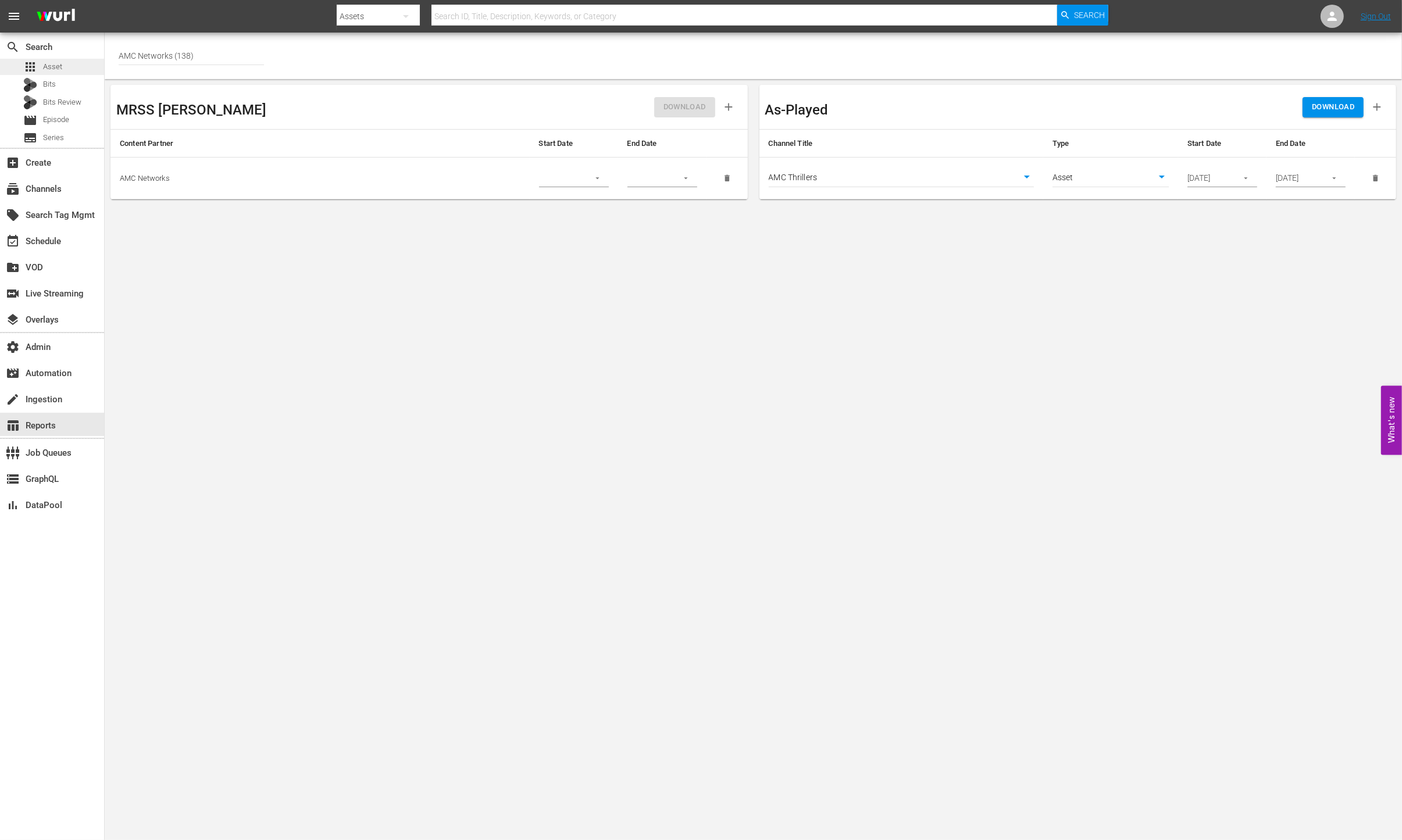
click at [47, 68] on span "Asset" at bounding box center [52, 66] width 19 height 11
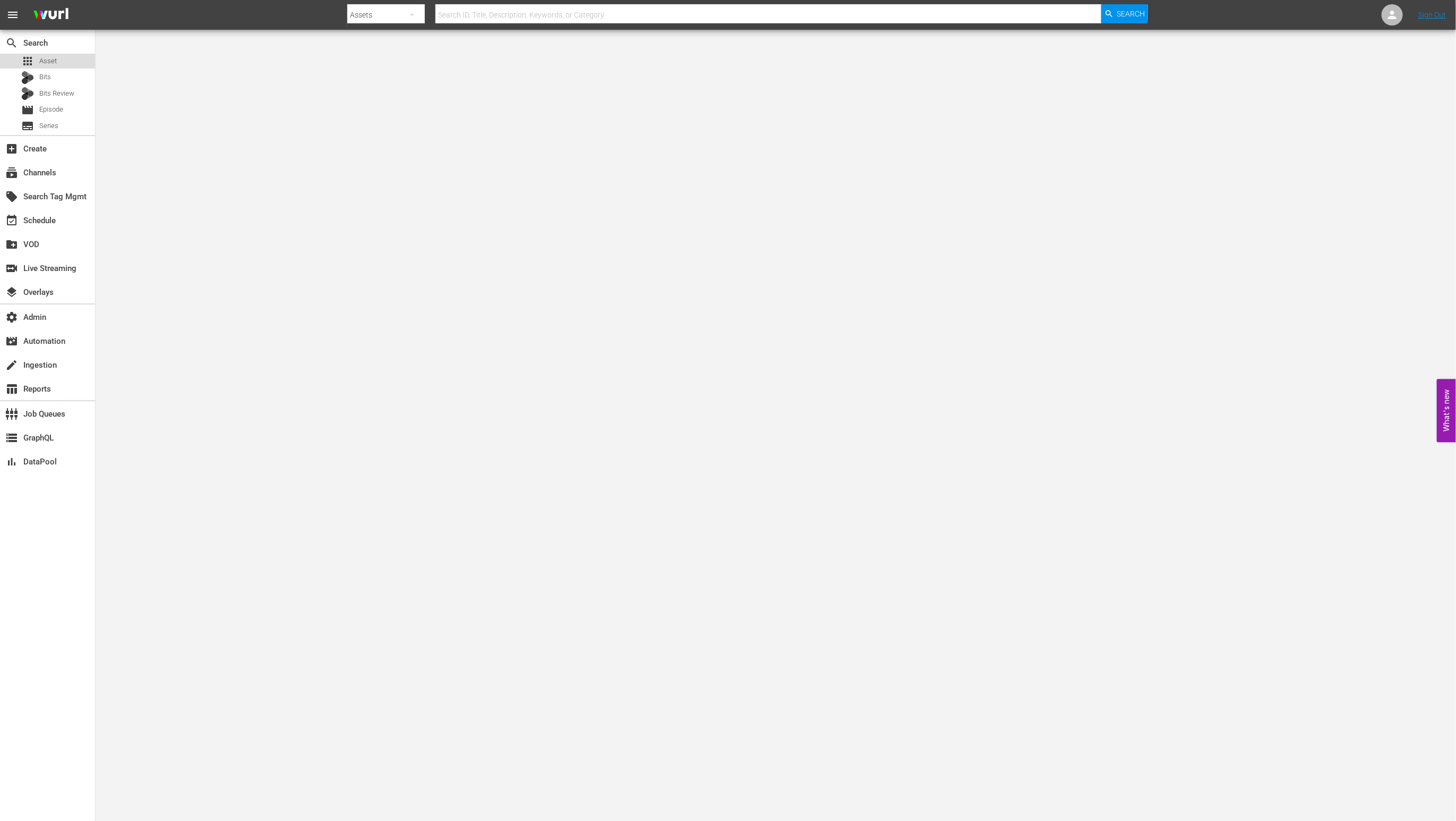
click at [64, 57] on div "apps Asset" at bounding box center [47, 61] width 95 height 15
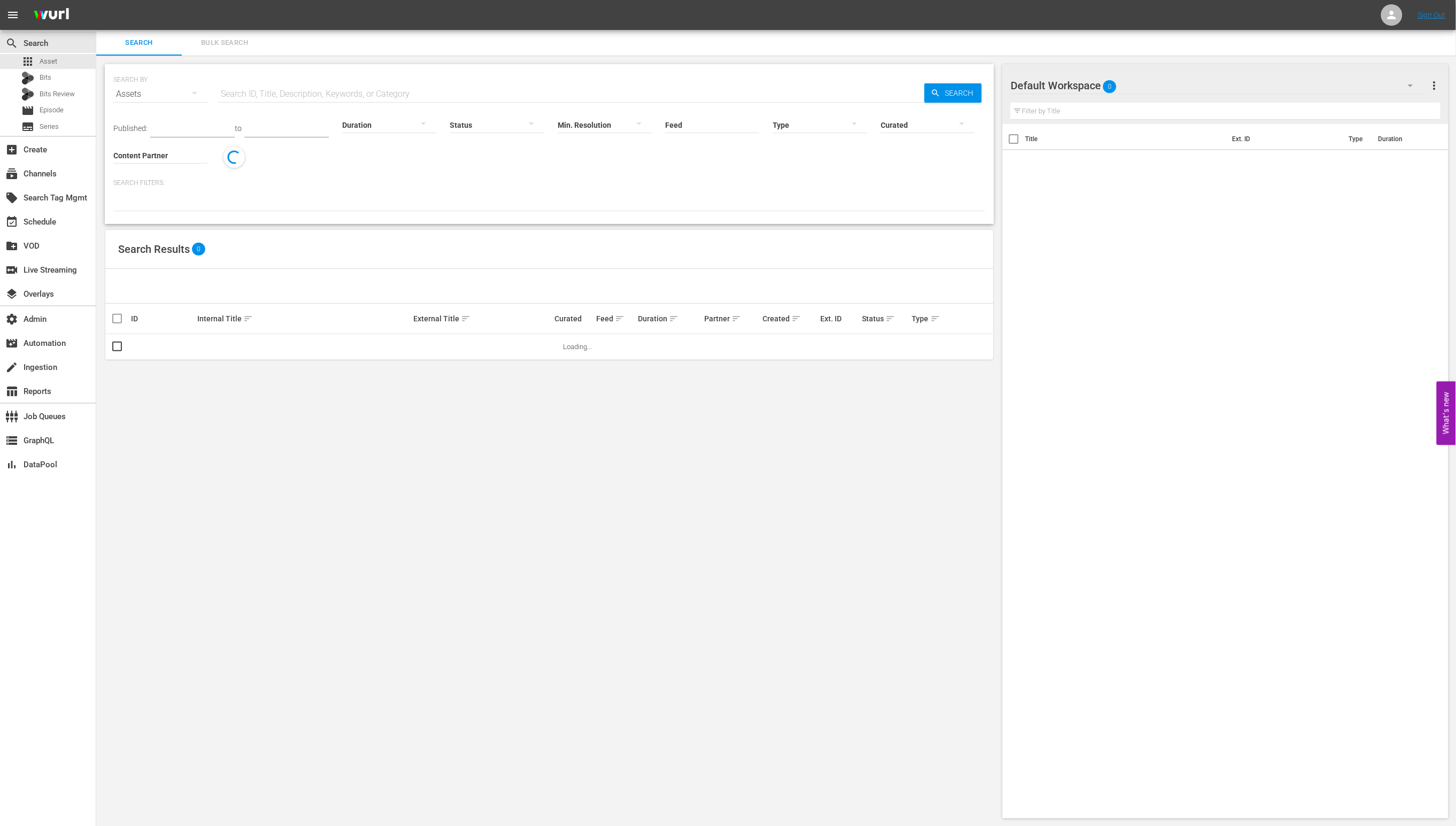
click at [454, 88] on input "text" at bounding box center [571, 94] width 706 height 26
paste input "85572772"
type input "85572772"
click at [944, 97] on span "Search" at bounding box center [961, 92] width 41 height 19
click at [76, 110] on div "movie Episode" at bounding box center [47, 111] width 95 height 15
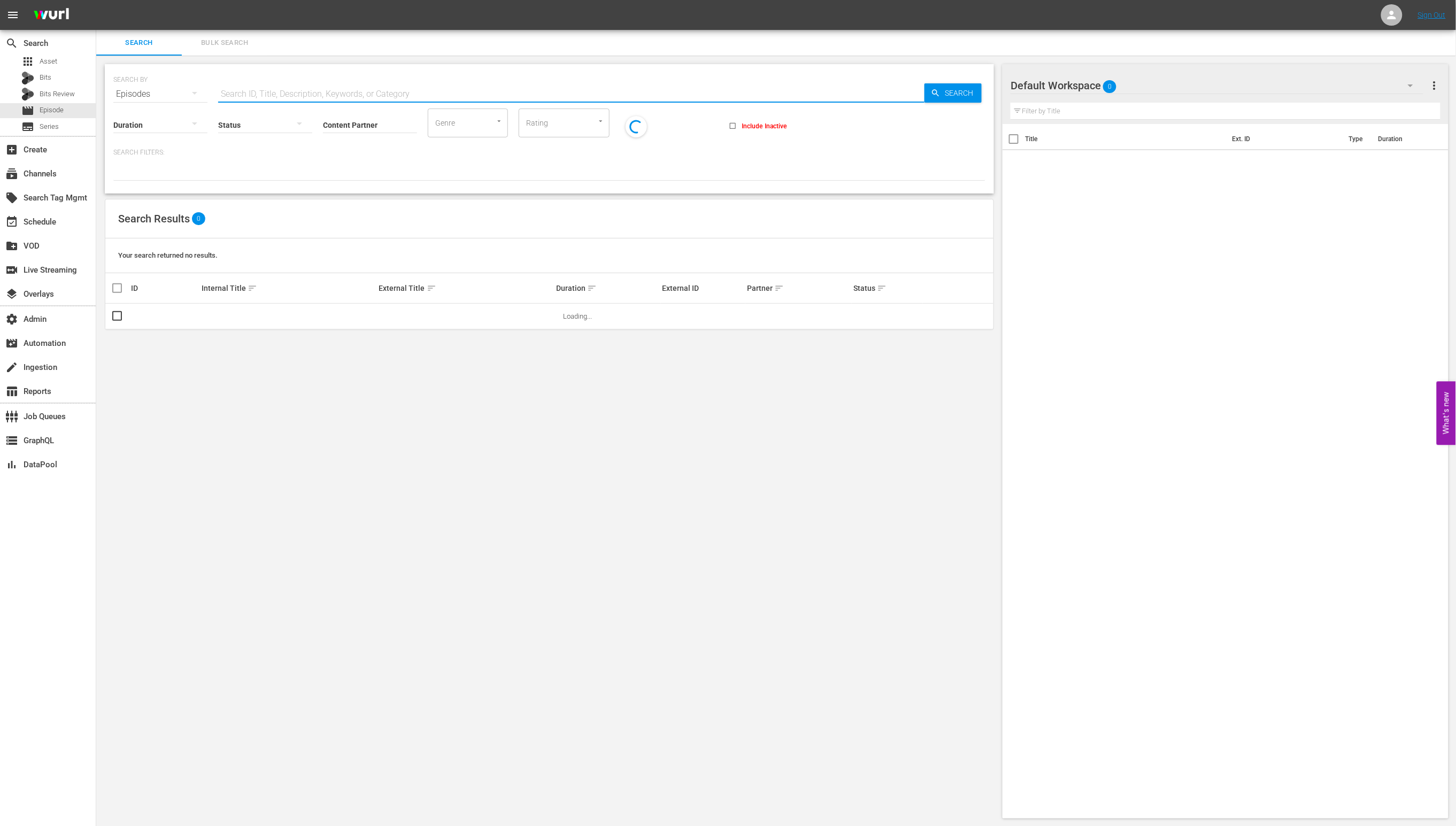
click at [328, 85] on input "text" at bounding box center [571, 94] width 706 height 26
paste input "85572772"
type input "85572772"
click at [961, 94] on span "Search" at bounding box center [961, 92] width 41 height 19
click at [408, 321] on td "Coral Reef: Magic of the Indo Pacific" at bounding box center [465, 316] width 177 height 26
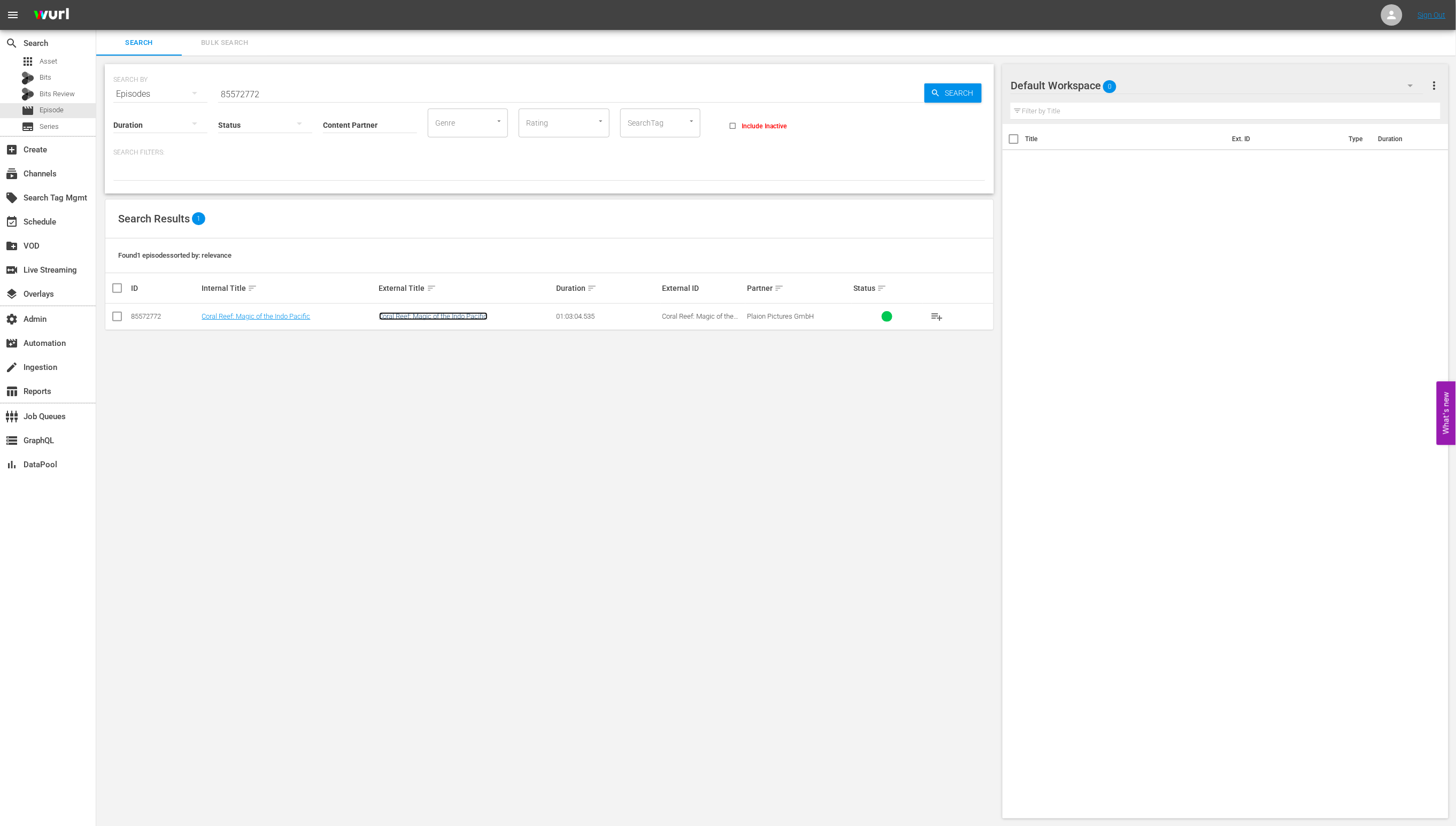
click at [409, 316] on link "Coral Reef: Magic of the Indo Pacific" at bounding box center [433, 316] width 108 height 8
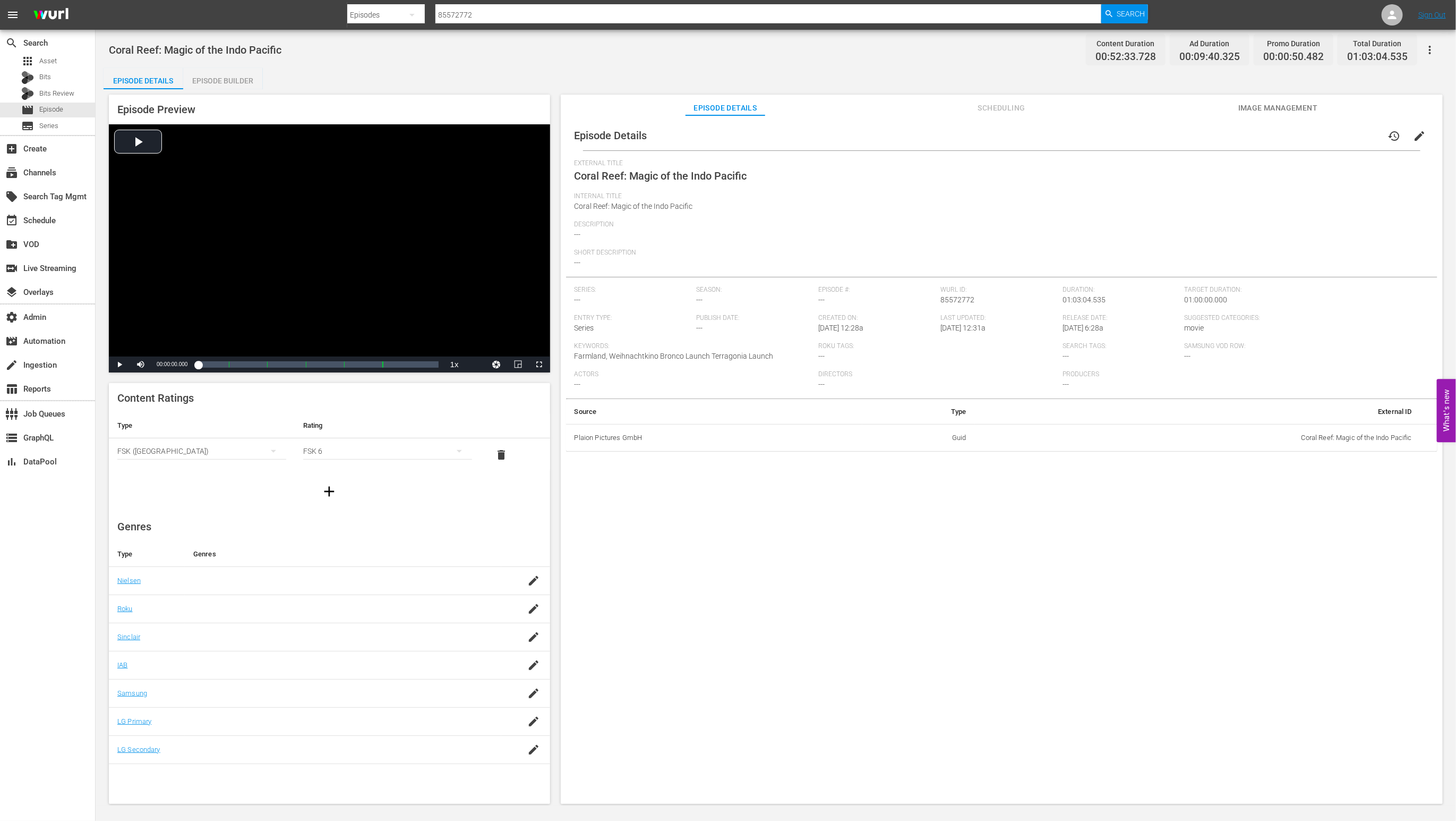
click at [1014, 103] on span "Scheduling" at bounding box center [1002, 108] width 79 height 13
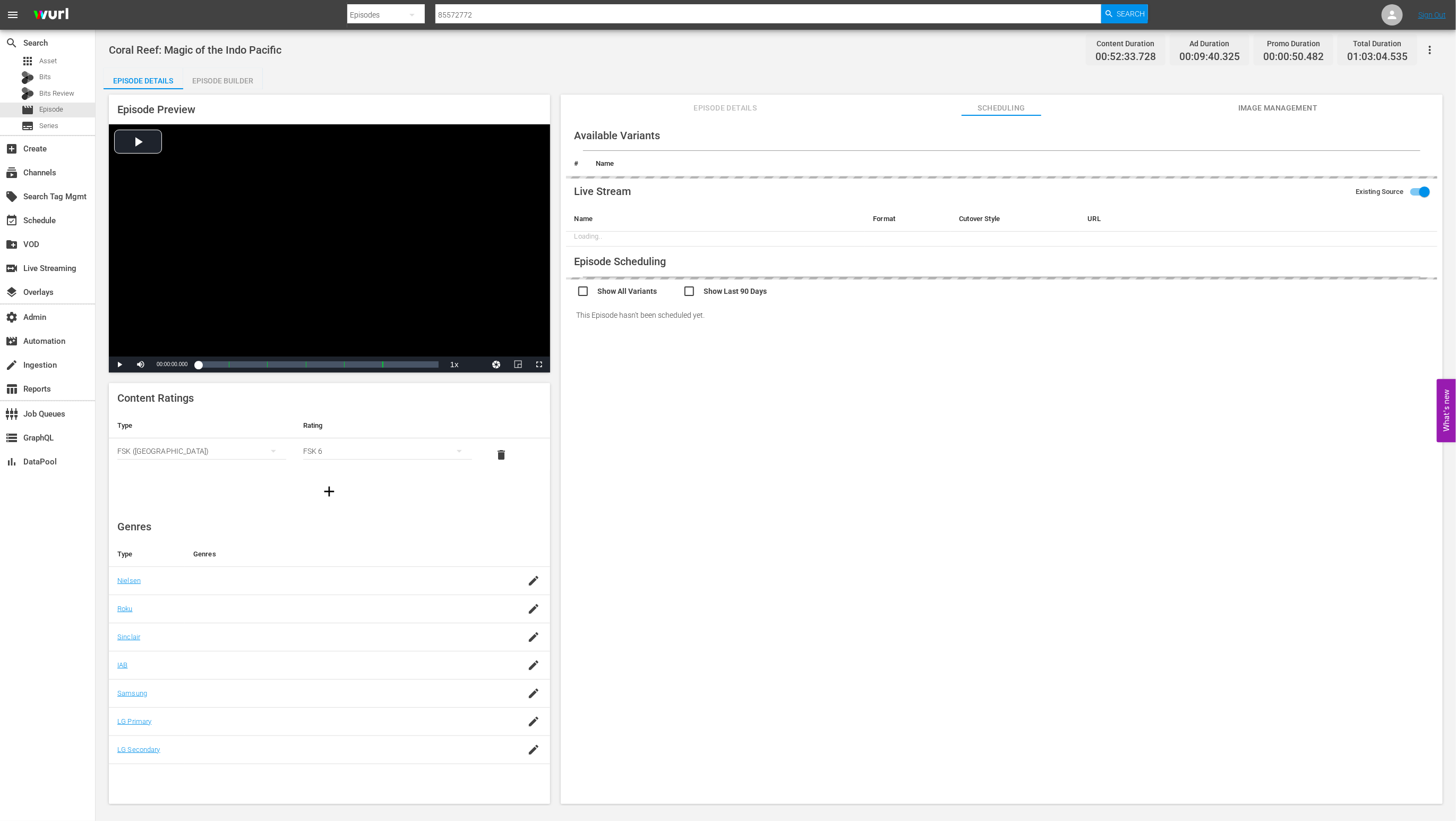
click at [1265, 106] on span "Image Management" at bounding box center [1278, 108] width 79 height 13
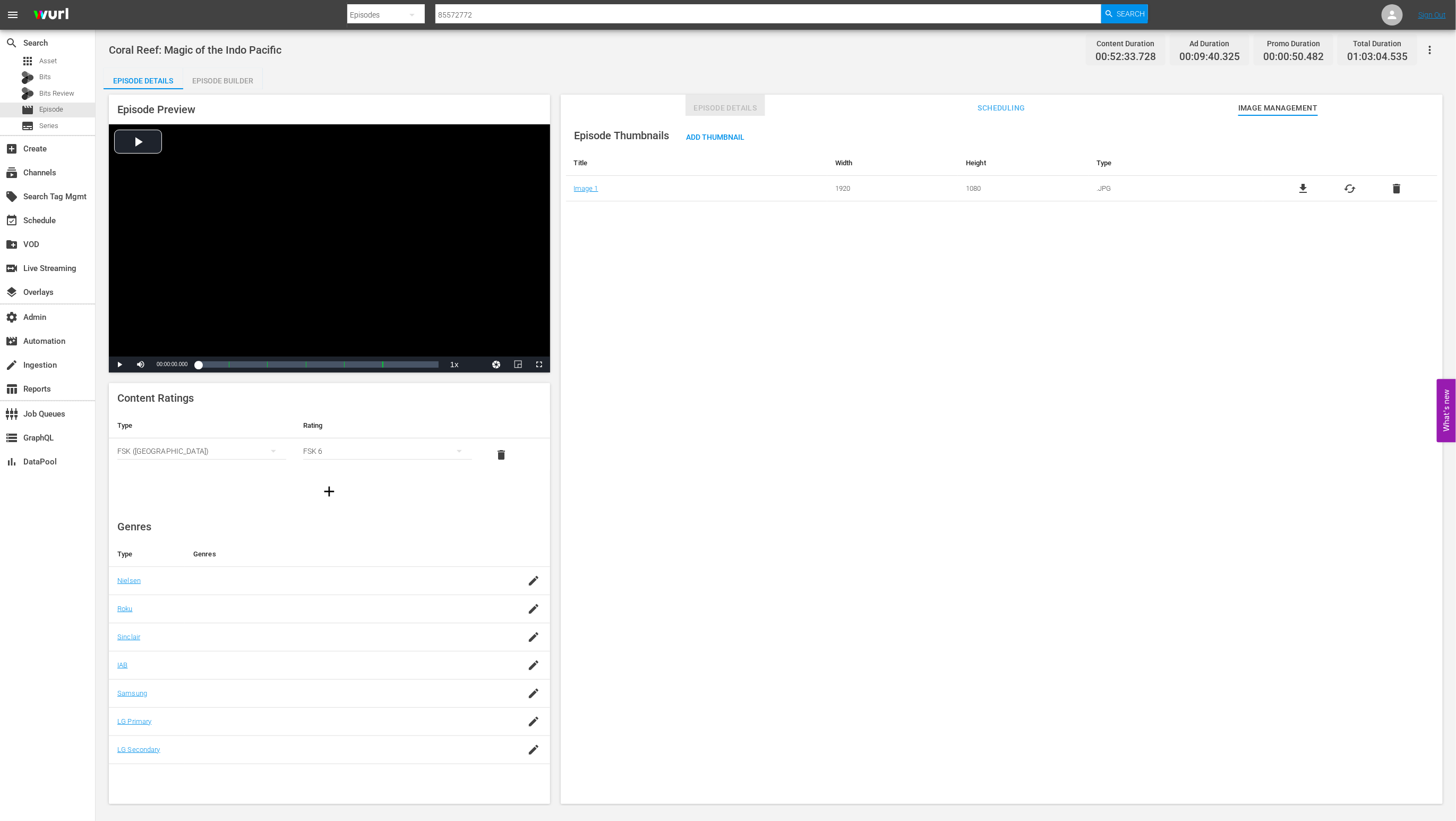
click at [744, 108] on span "Episode Details" at bounding box center [725, 108] width 79 height 13
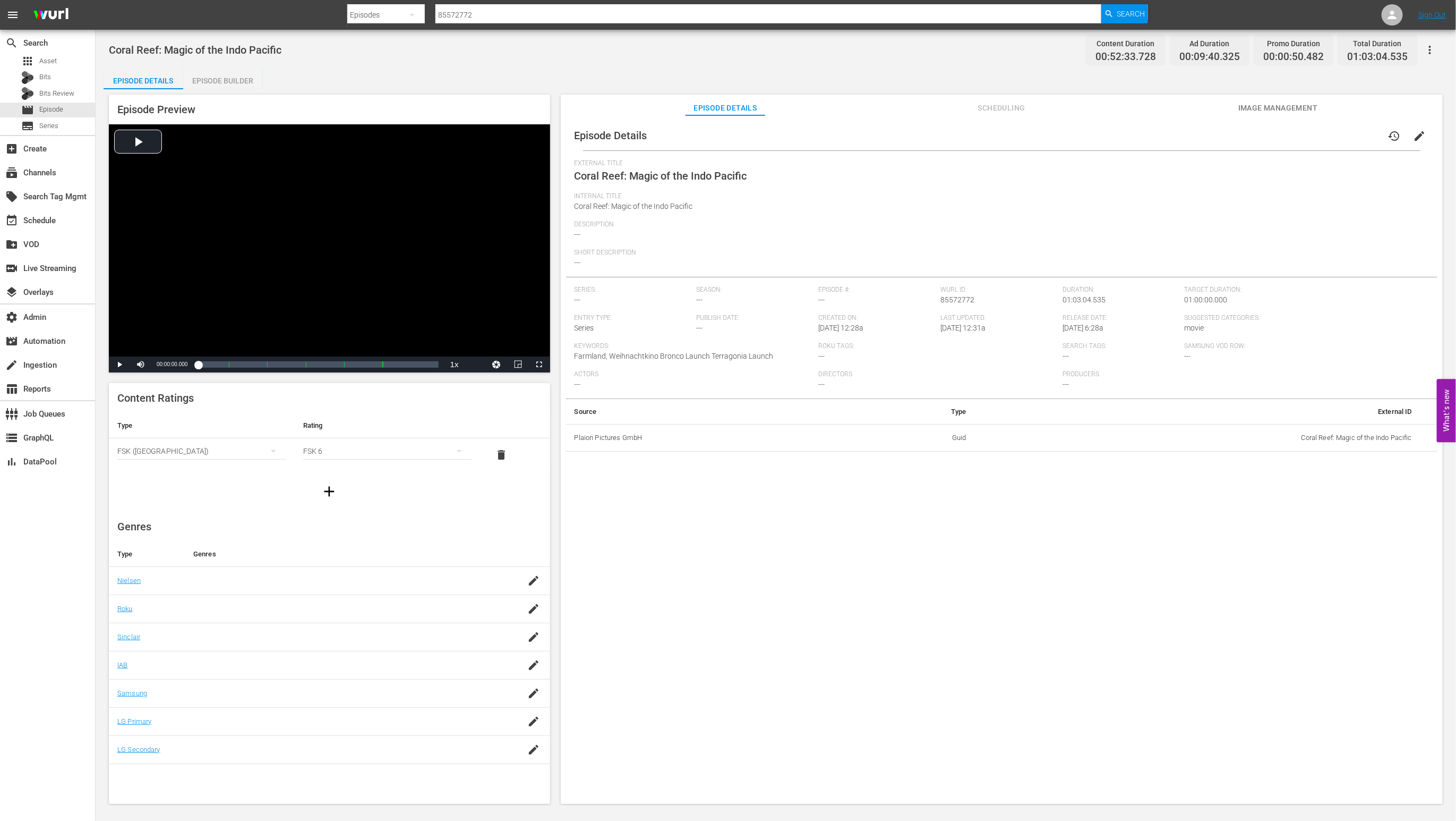
click at [1367, 441] on td "Coral Reef: Magic of the Indo Pacific" at bounding box center [1197, 437] width 446 height 28
click at [1367, 440] on td "Coral Reef: Magic of the Indo Pacific" at bounding box center [1197, 437] width 446 height 28
copy td "Coral Reef: Magic of the Indo Pacific"
click at [139, 46] on span "Coral Reef: Magic of the Indo Pacific" at bounding box center [195, 50] width 172 height 13
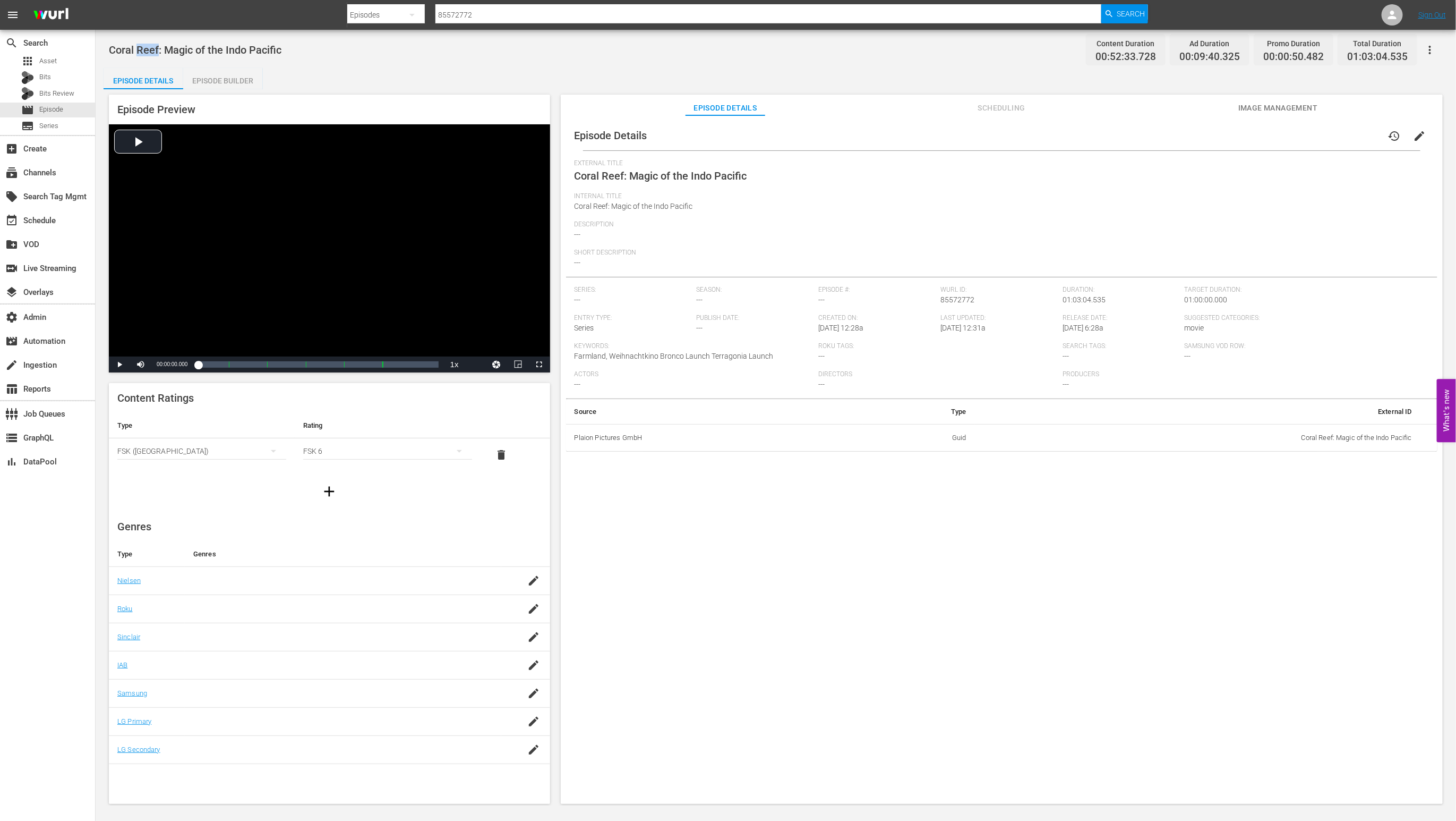
click at [139, 46] on span "Coral Reef: Magic of the Indo Pacific" at bounding box center [195, 50] width 172 height 13
copy span "Coral Reef: Magic of the Indo Pacific"
